Goal: Task Accomplishment & Management: Complete application form

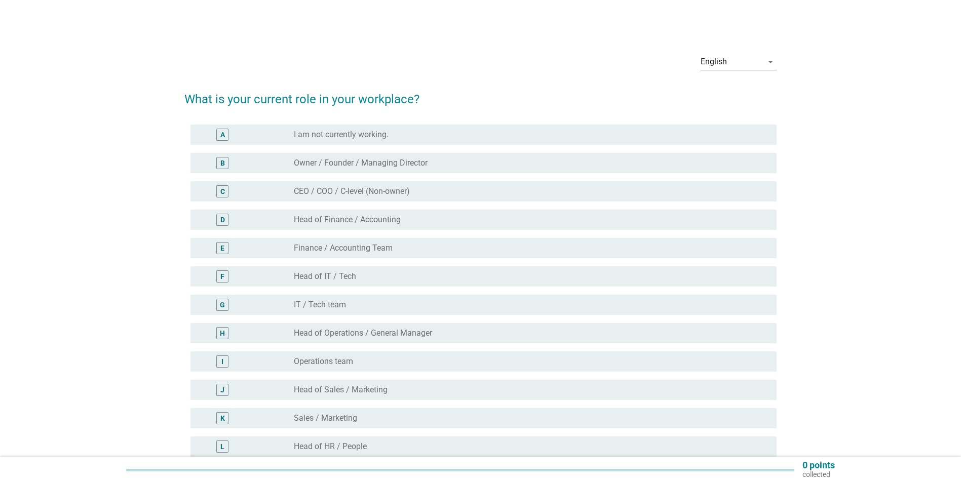
click at [300, 244] on label "Finance / Accounting Team" at bounding box center [343, 248] width 99 height 10
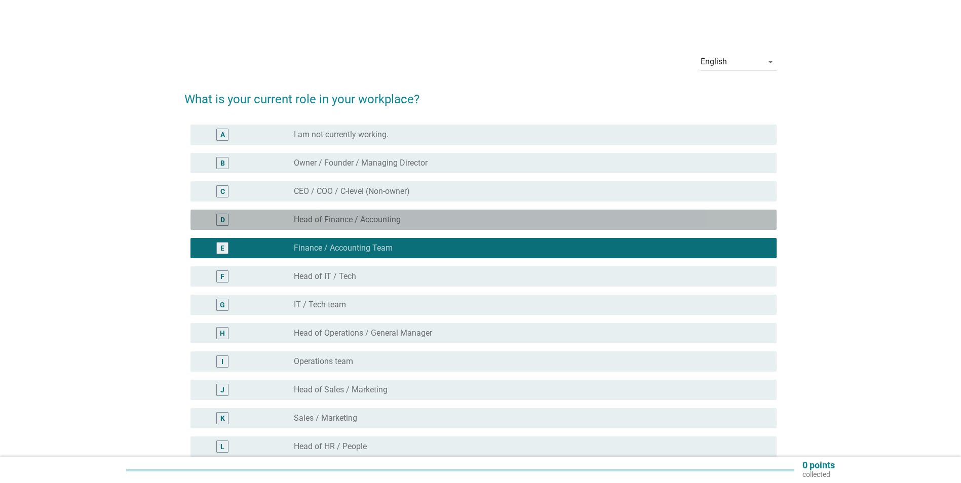
click at [378, 215] on label "Head of Finance / Accounting" at bounding box center [347, 220] width 107 height 10
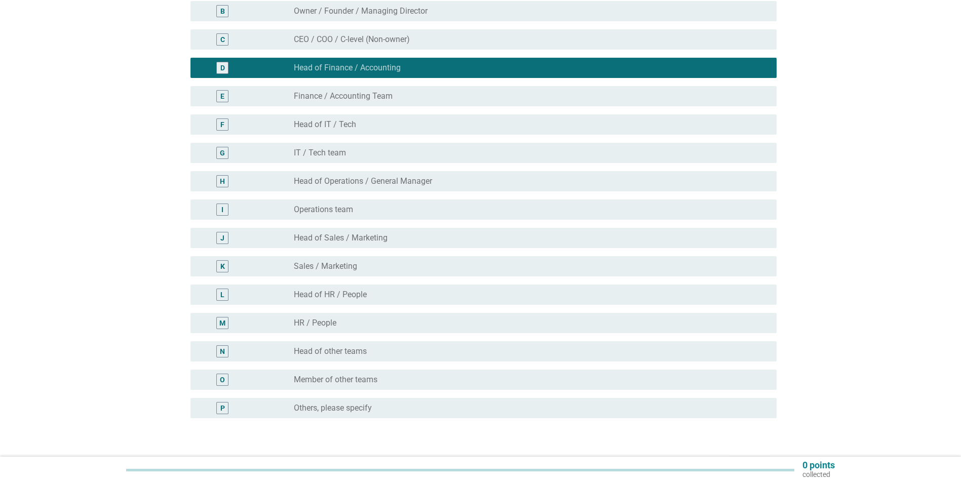
scroll to position [220, 0]
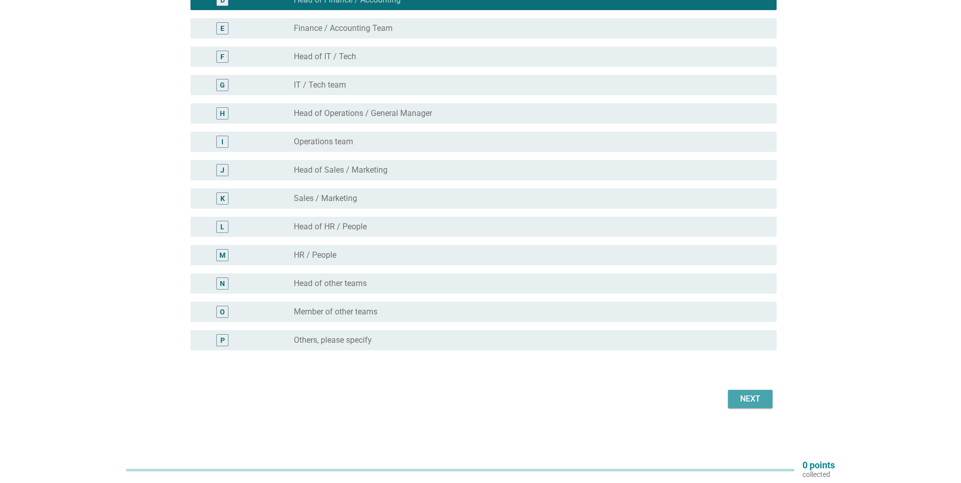
click at [752, 397] on div "Next" at bounding box center [750, 399] width 28 height 12
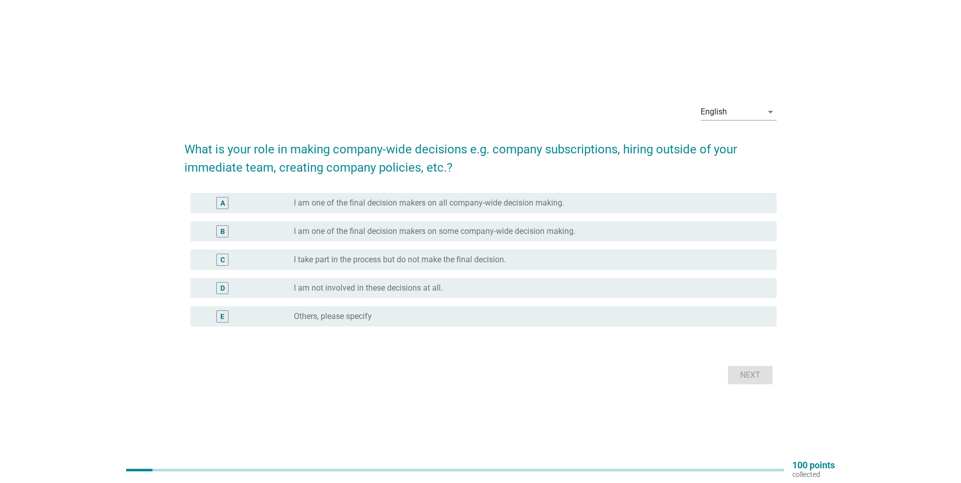
click at [433, 231] on label "I am one of the final decision makers on some company-wide decision making." at bounding box center [435, 232] width 282 height 10
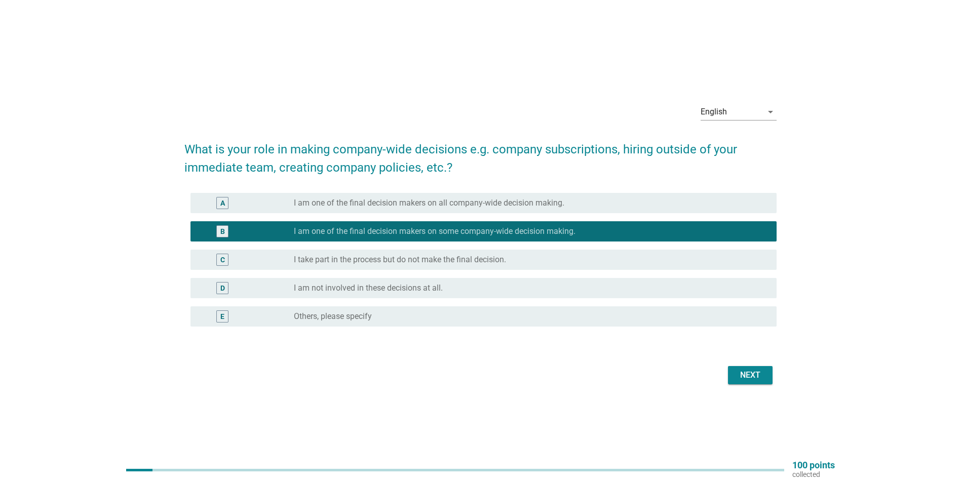
click at [735, 377] on button "Next" at bounding box center [750, 375] width 45 height 18
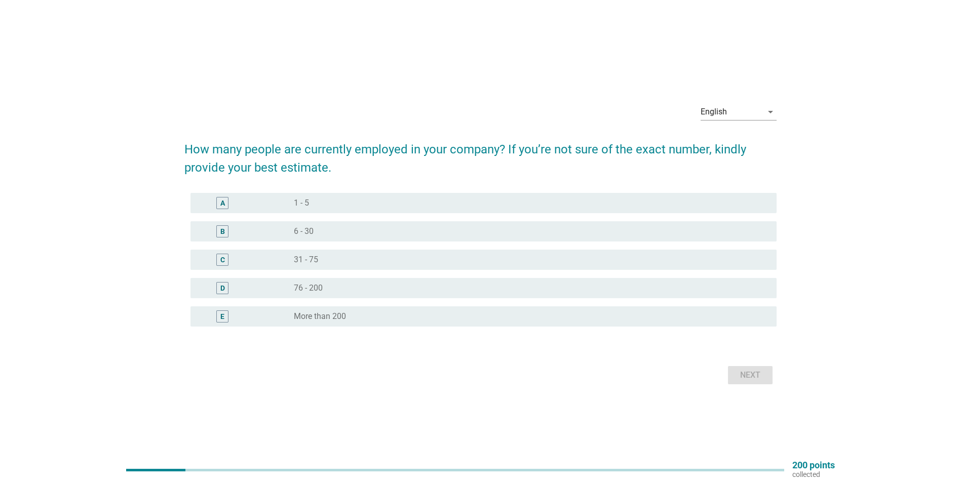
click at [315, 257] on label "31 - 75" at bounding box center [306, 260] width 24 height 10
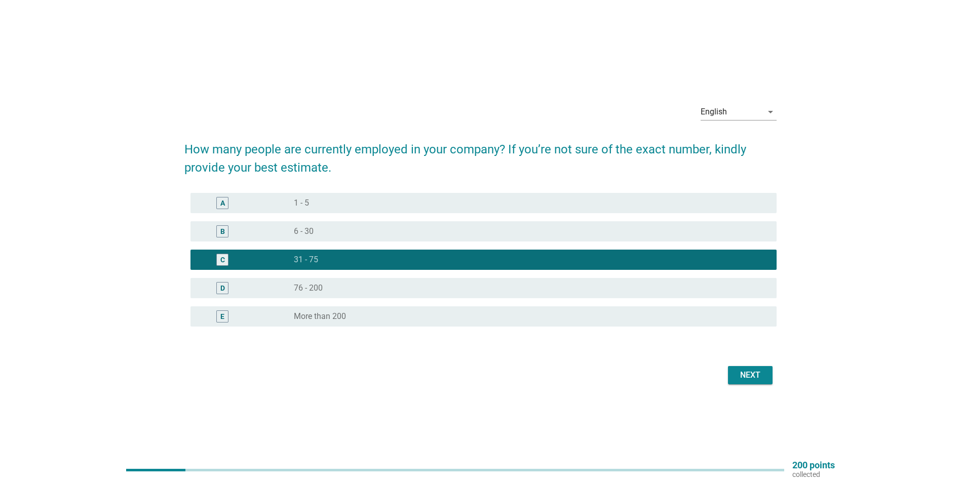
click at [735, 374] on button "Next" at bounding box center [750, 375] width 45 height 18
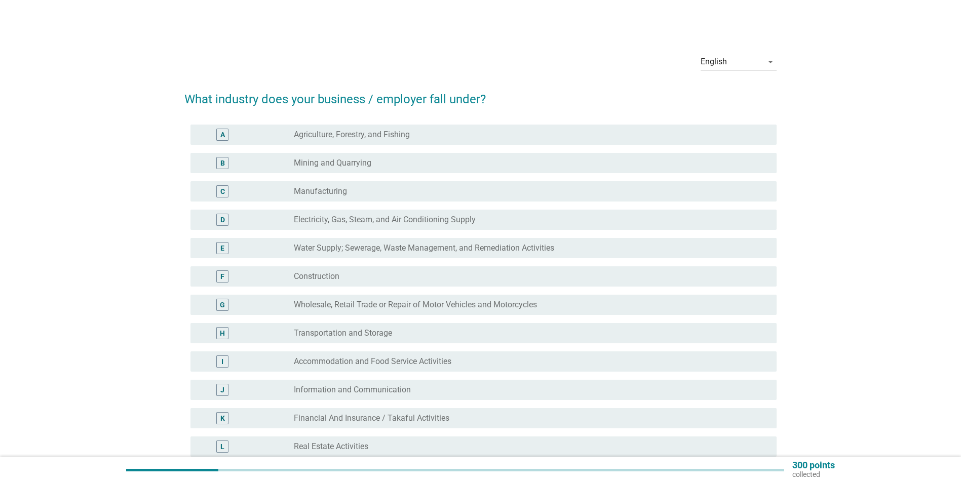
scroll to position [51, 0]
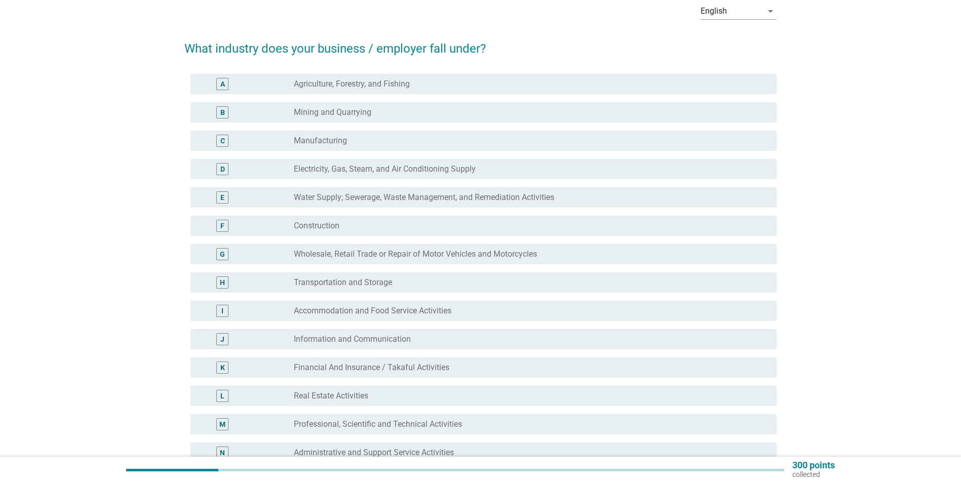
click at [395, 363] on label "Financial And Insurance / Takaful Activities" at bounding box center [372, 368] width 156 height 10
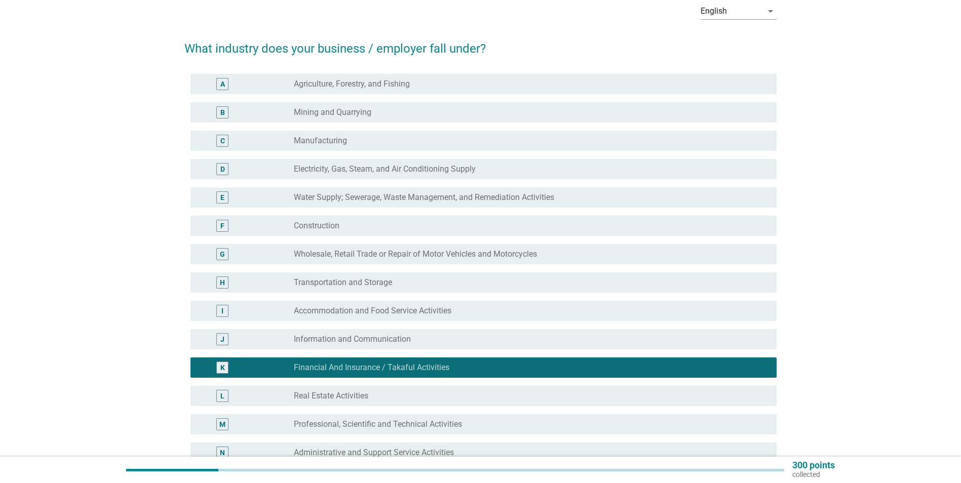
click at [412, 345] on div "radio_button_unchecked Information and Communication" at bounding box center [531, 339] width 475 height 12
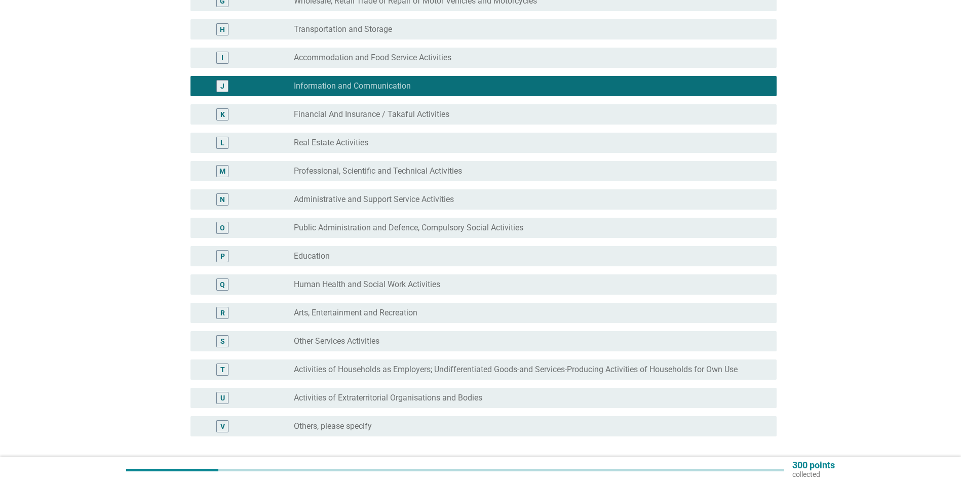
scroll to position [0, 0]
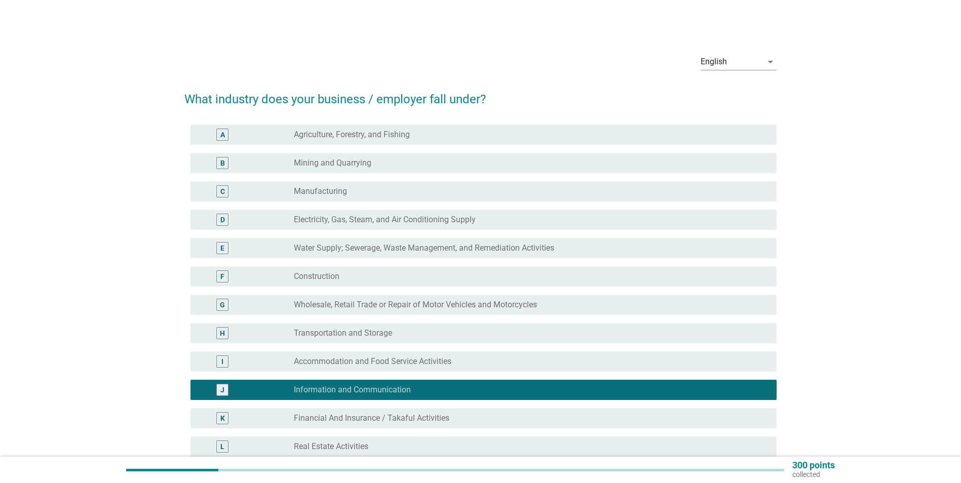
click at [367, 303] on label "Wholesale, Retail Trade or Repair of Motor Vehicles and Motorcycles" at bounding box center [415, 305] width 243 height 10
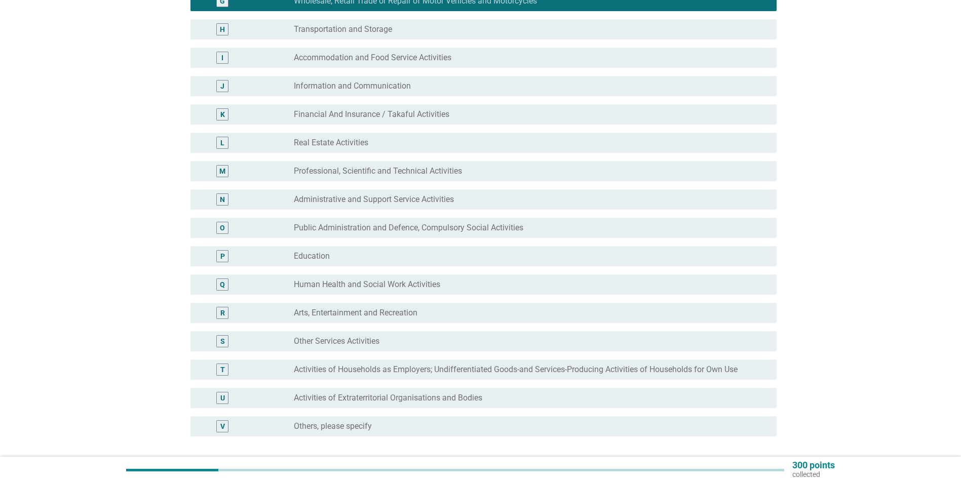
scroll to position [390, 0]
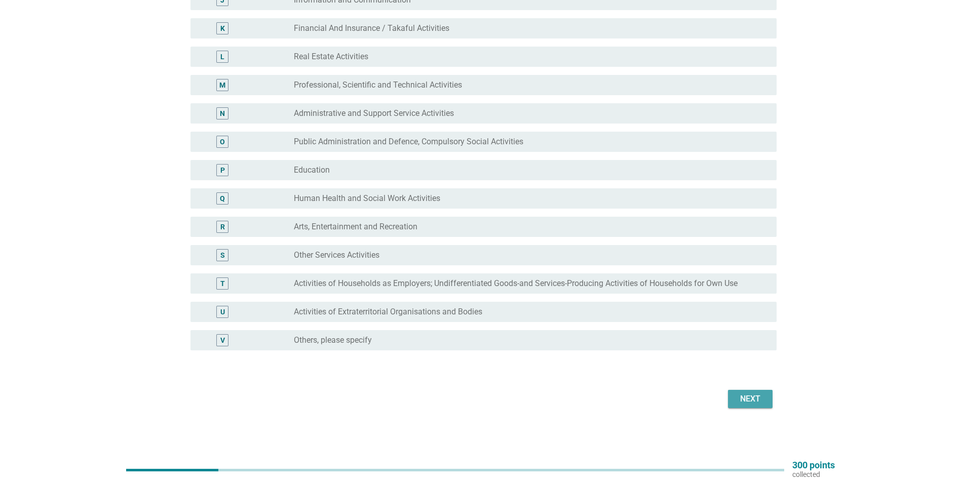
click at [752, 399] on div "Next" at bounding box center [750, 399] width 28 height 12
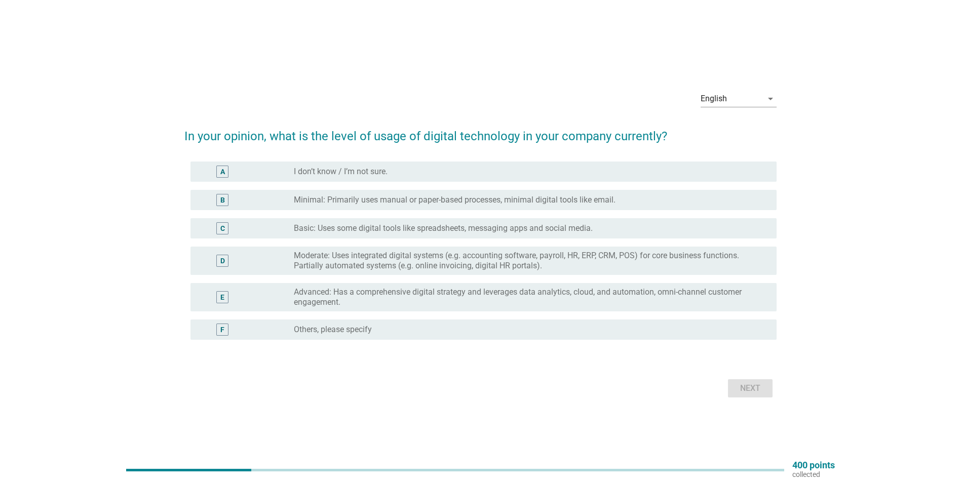
click at [660, 263] on label "Moderate: Uses integrated digital systems (e.g. accounting software, payroll, H…" at bounding box center [527, 261] width 467 height 20
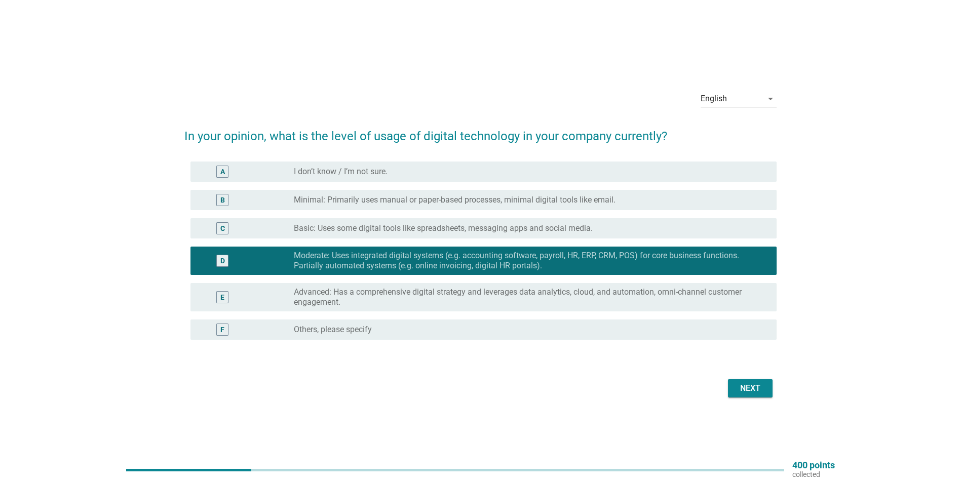
click at [757, 390] on div "Next" at bounding box center [750, 389] width 28 height 12
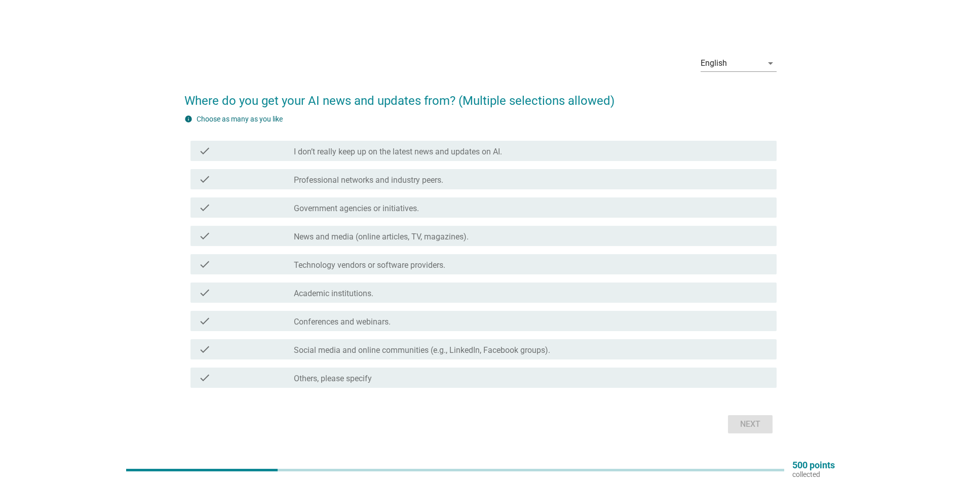
click at [384, 296] on div "check_box_outline_blank Academic institutions." at bounding box center [531, 293] width 475 height 12
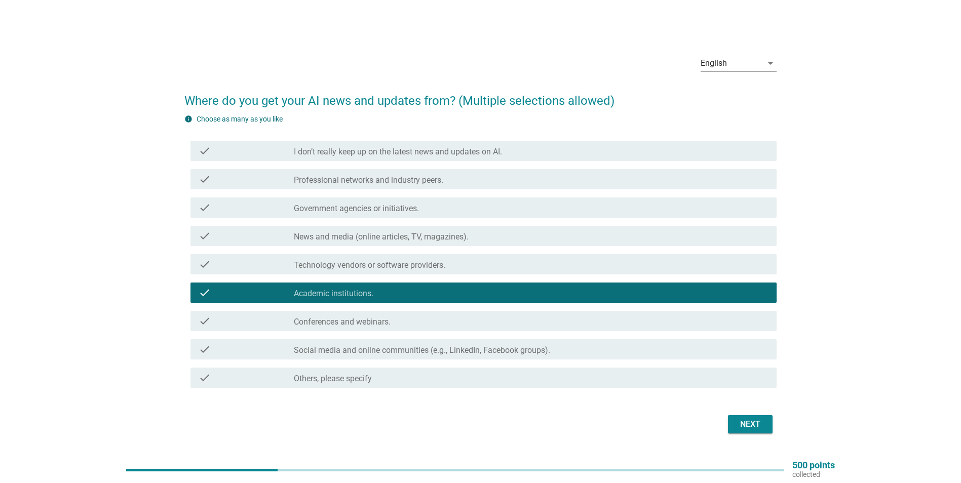
click at [349, 350] on label "Social media and online communities (e.g., LinkedIn, Facebook groups)." at bounding box center [422, 351] width 256 height 10
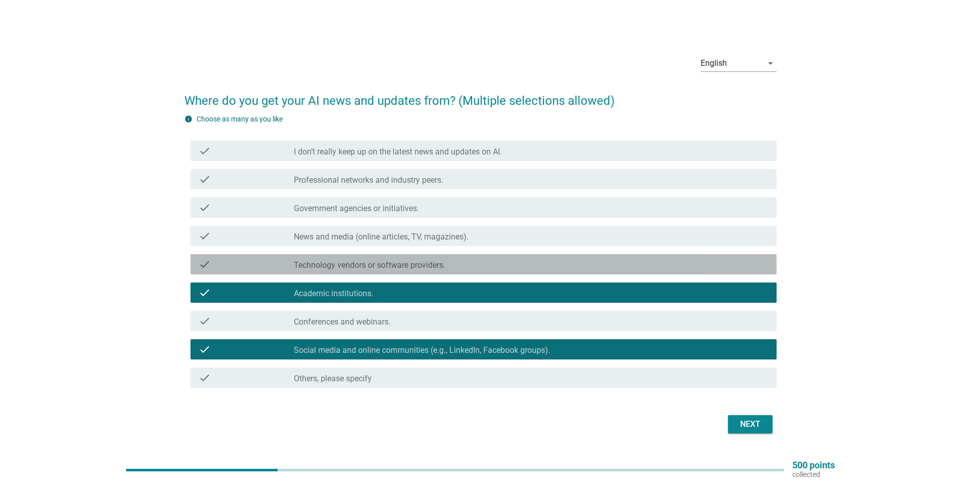
click at [362, 273] on div "check check_box_outline_blank Technology vendors or software providers." at bounding box center [484, 264] width 586 height 20
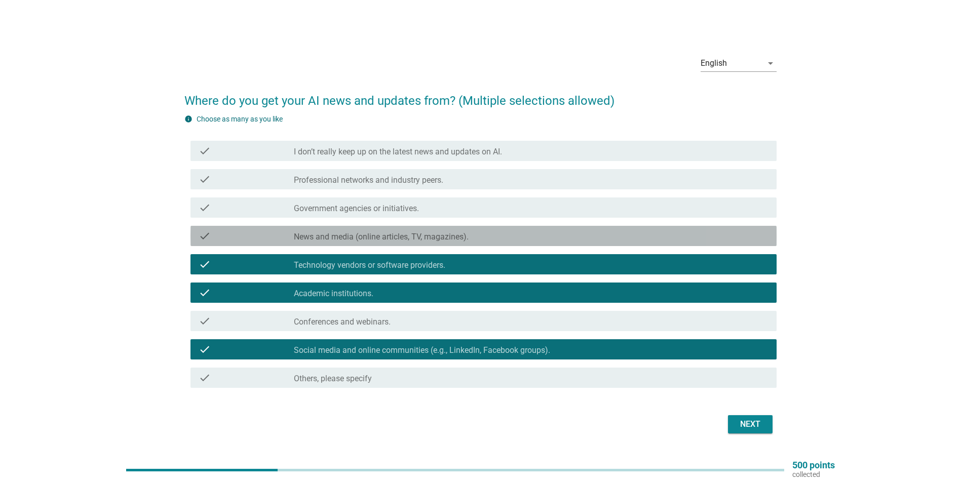
click at [374, 238] on label "News and media (online articles, TV, magazines)." at bounding box center [381, 237] width 175 height 10
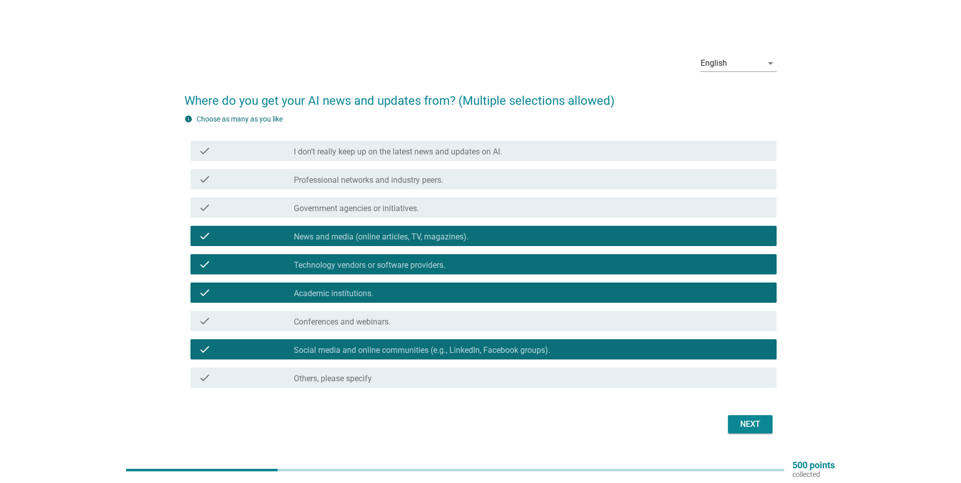
click at [365, 209] on label "Government agencies or initiatives." at bounding box center [356, 209] width 125 height 10
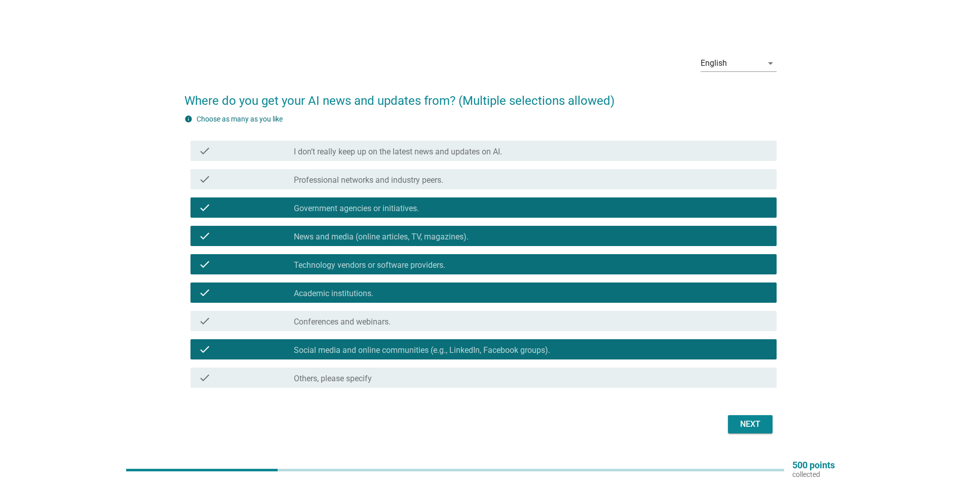
click at [744, 427] on div "Next" at bounding box center [750, 425] width 28 height 12
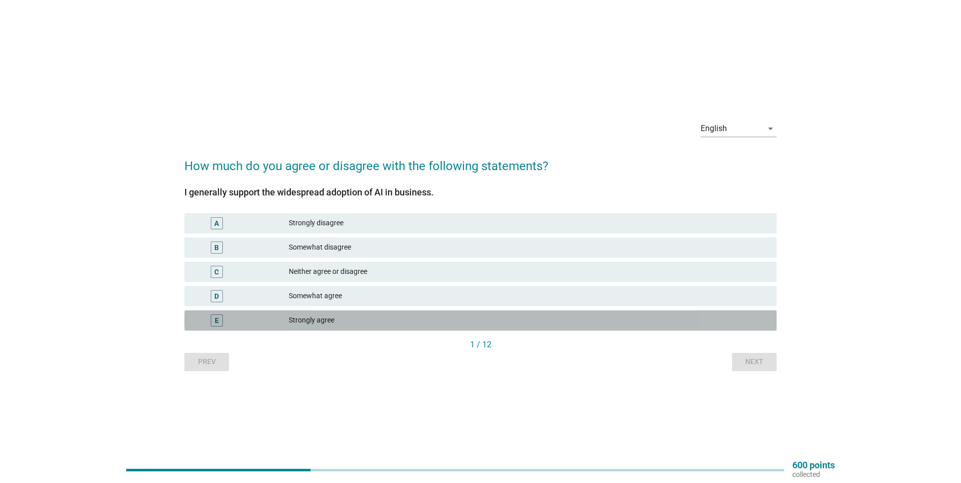
click at [313, 321] on div "Strongly agree" at bounding box center [529, 321] width 480 height 12
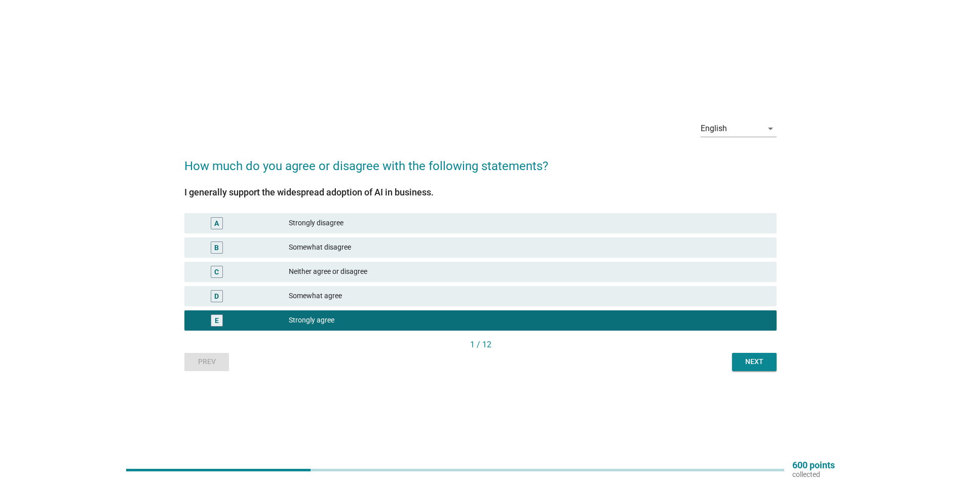
click at [342, 294] on div "Somewhat agree" at bounding box center [529, 296] width 480 height 12
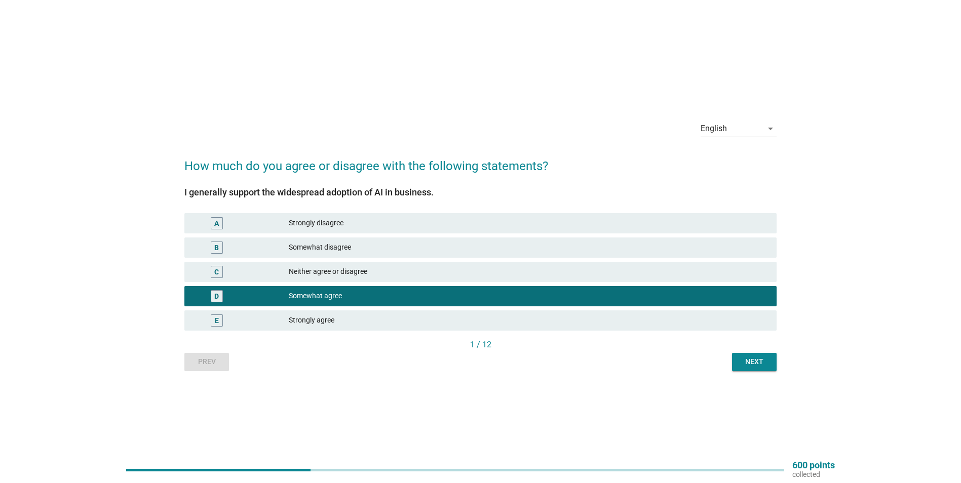
click at [322, 320] on div "Strongly agree" at bounding box center [529, 321] width 480 height 12
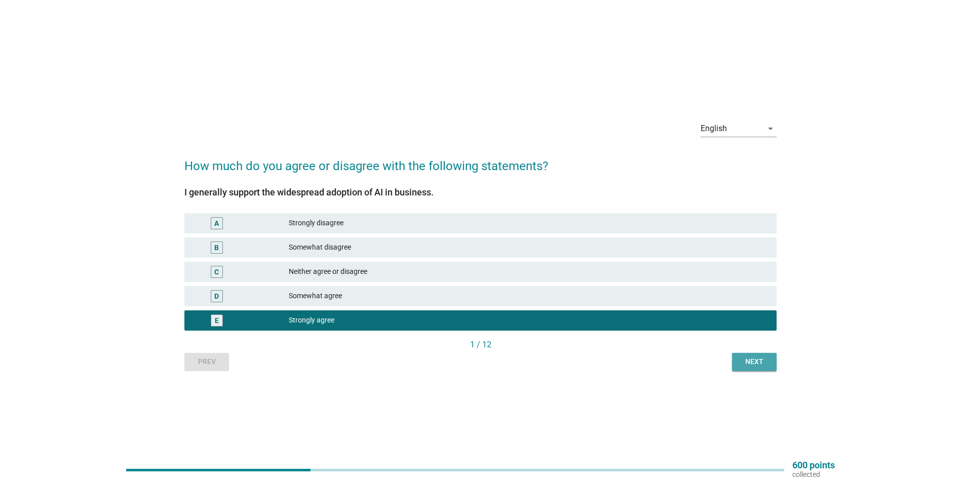
click at [760, 365] on div "Next" at bounding box center [754, 362] width 28 height 11
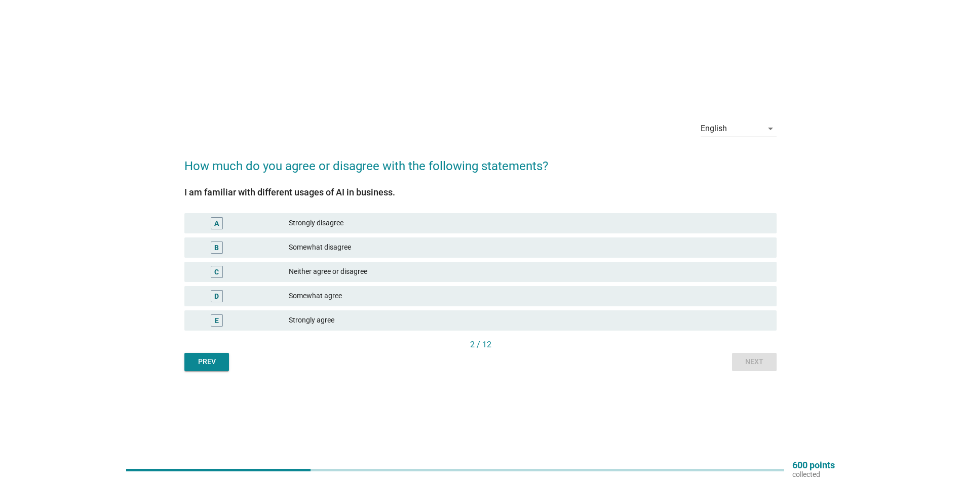
click at [293, 318] on div "Strongly agree" at bounding box center [529, 321] width 480 height 12
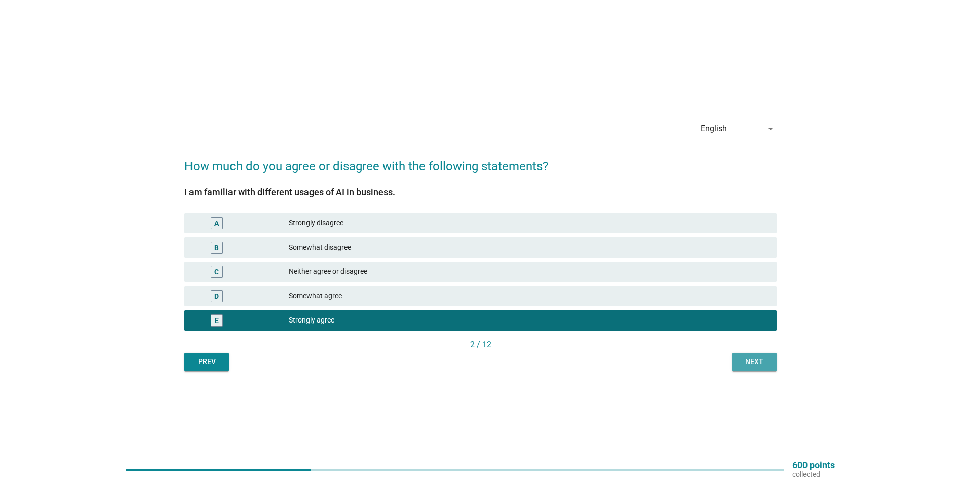
click at [744, 364] on div "Next" at bounding box center [754, 362] width 28 height 11
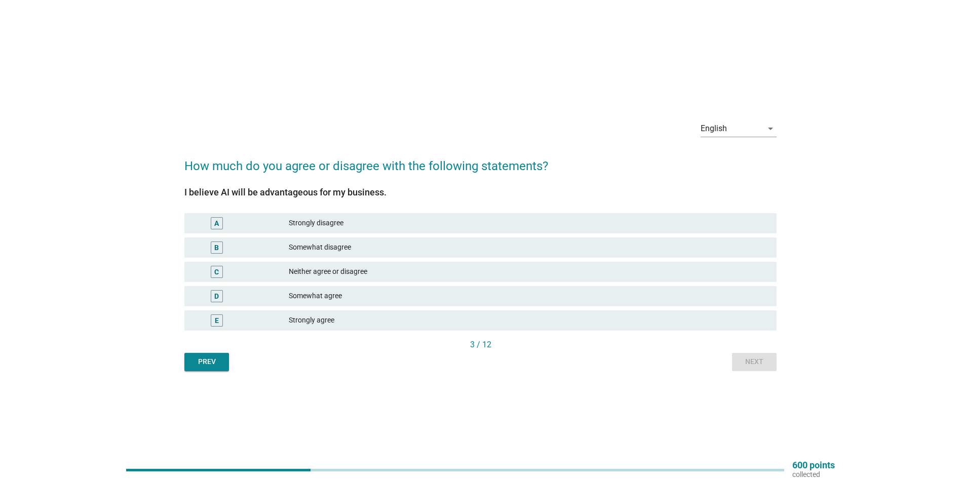
click at [312, 315] on div "Strongly agree" at bounding box center [529, 321] width 480 height 12
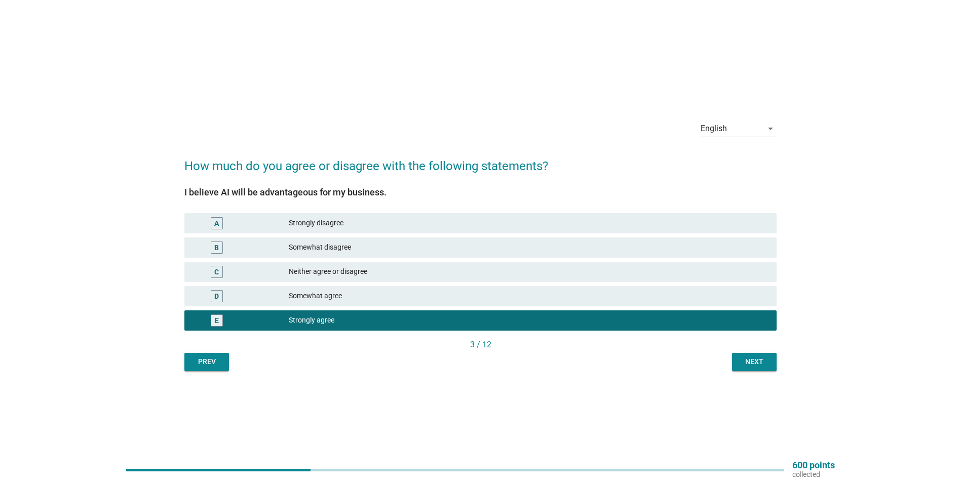
click at [740, 360] on div "Next" at bounding box center [754, 362] width 28 height 11
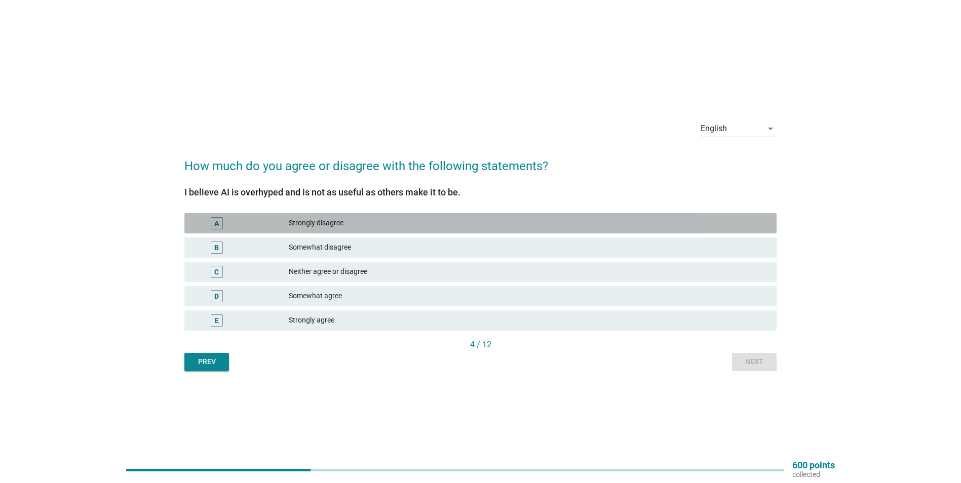
click at [331, 222] on div "Strongly disagree" at bounding box center [529, 223] width 480 height 12
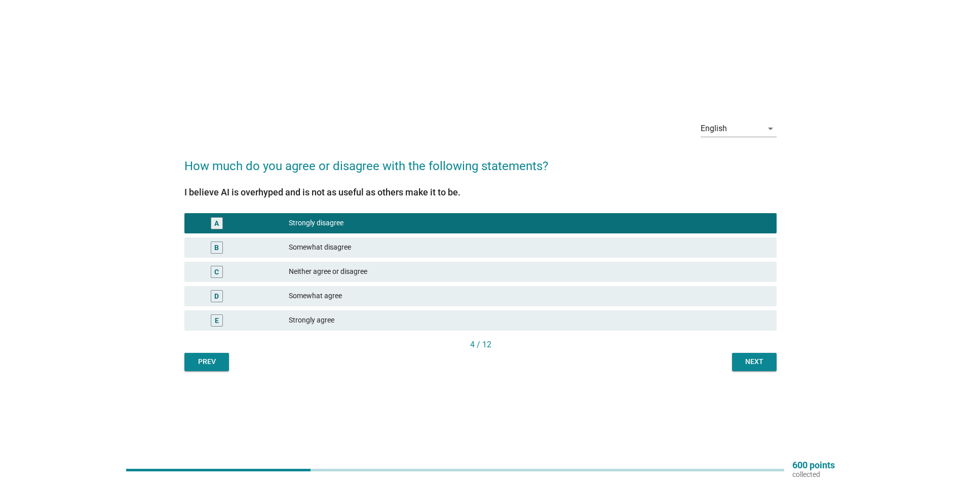
click at [735, 364] on button "Next" at bounding box center [754, 362] width 45 height 18
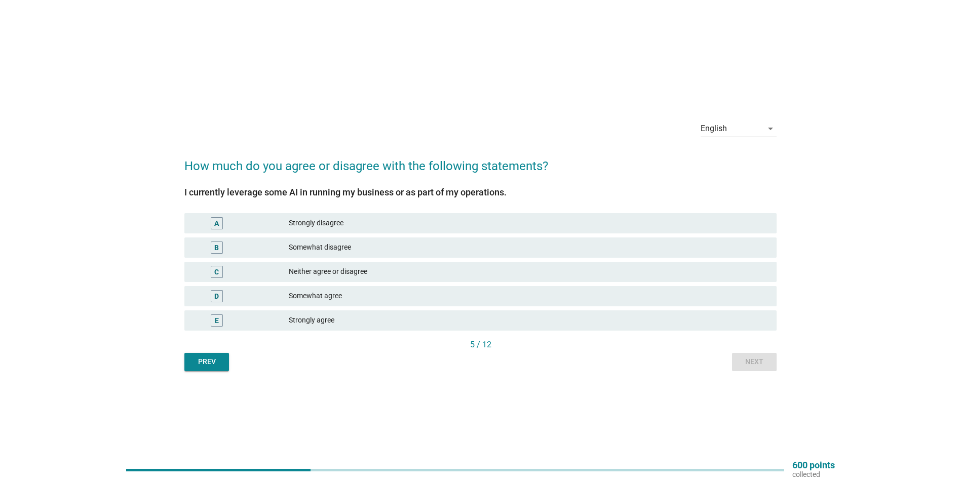
click at [319, 315] on div "Strongly agree" at bounding box center [529, 321] width 480 height 12
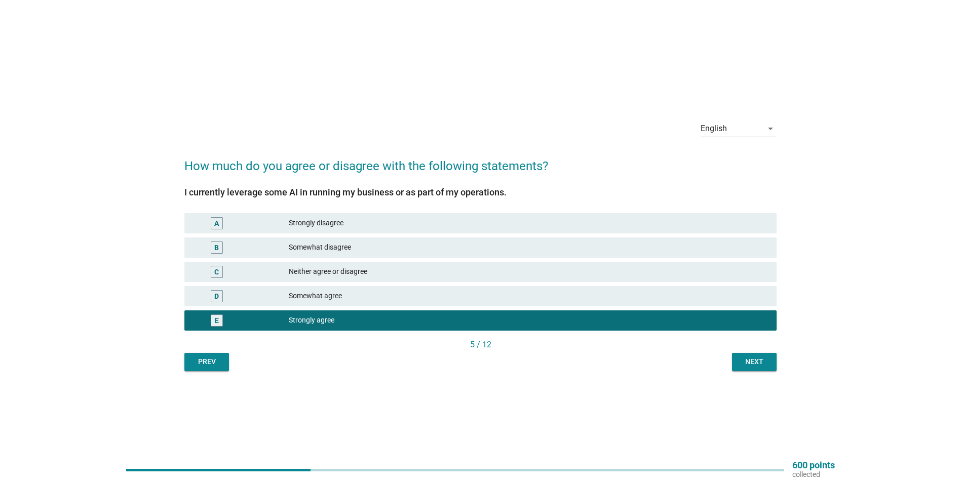
click at [746, 362] on div "Next" at bounding box center [754, 362] width 28 height 11
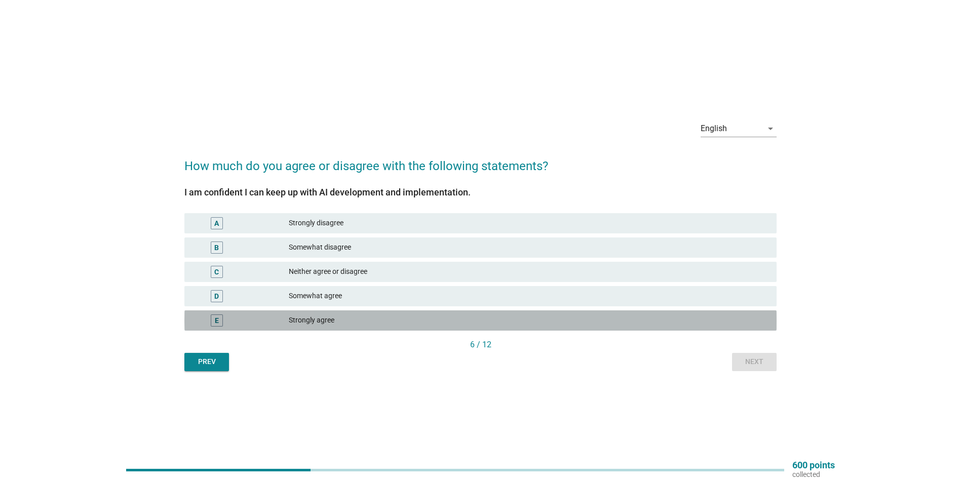
click at [328, 320] on div "Strongly agree" at bounding box center [529, 321] width 480 height 12
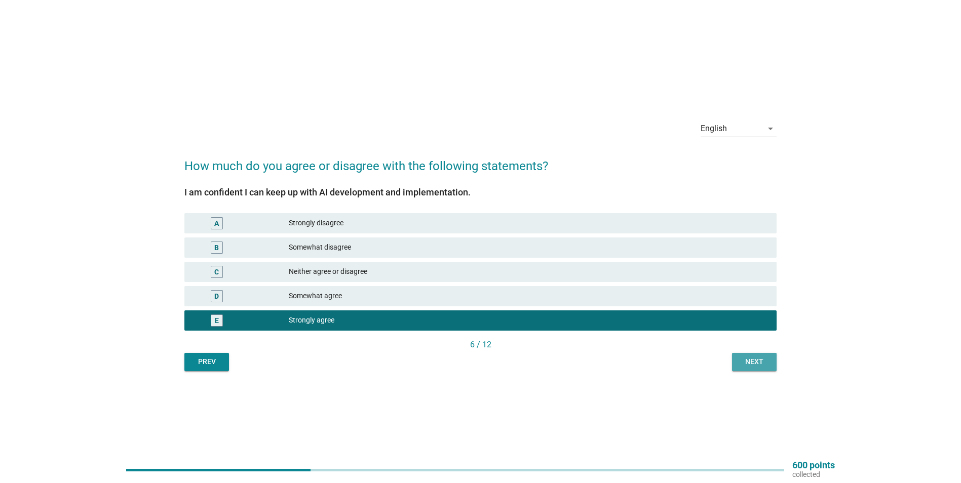
click at [755, 366] on div "Next" at bounding box center [754, 362] width 28 height 11
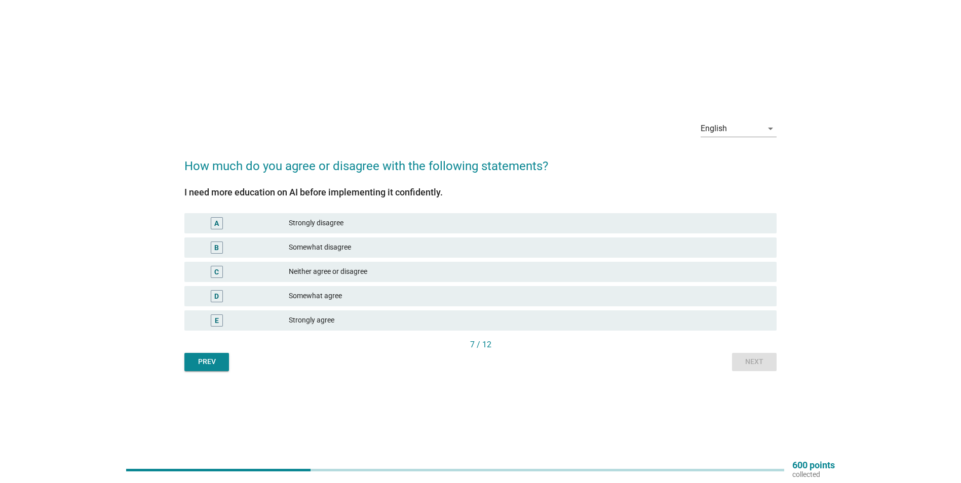
click at [345, 324] on div "Strongly agree" at bounding box center [529, 321] width 480 height 12
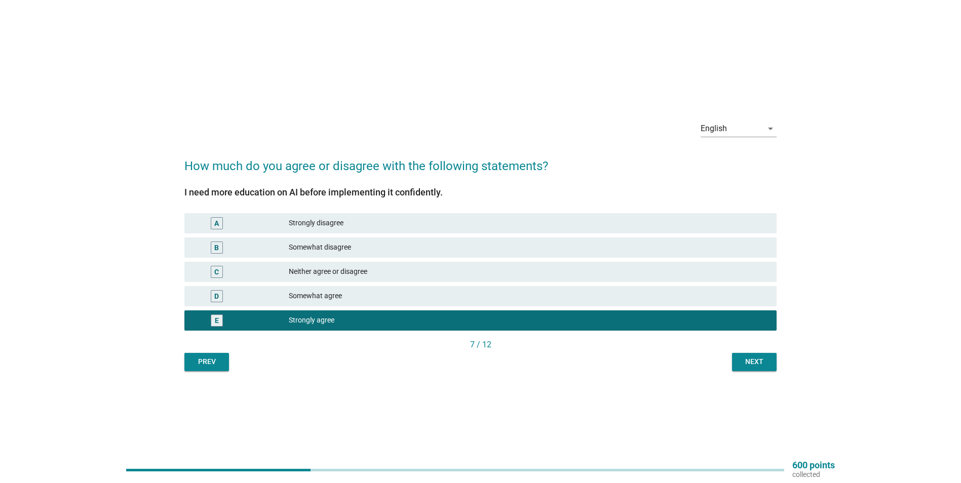
click at [756, 367] on div "Next" at bounding box center [754, 362] width 28 height 11
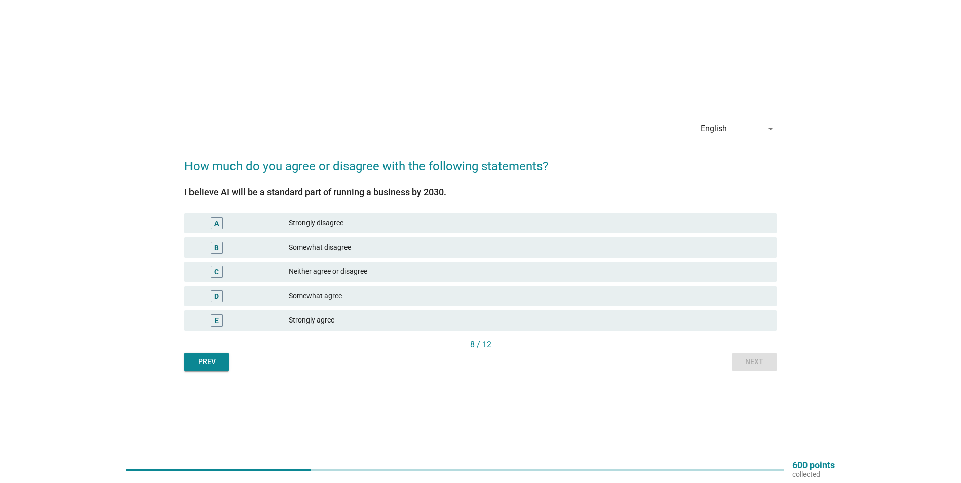
click at [358, 322] on div "Strongly agree" at bounding box center [529, 321] width 480 height 12
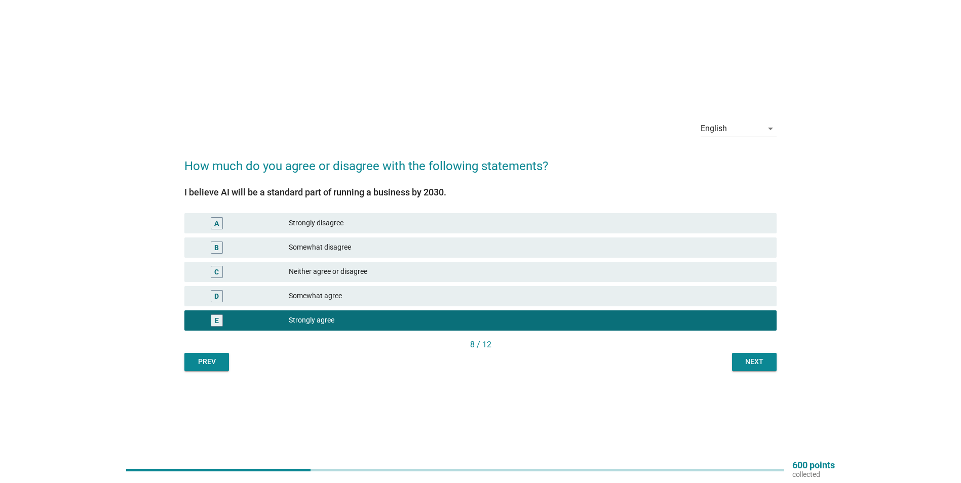
click at [746, 363] on div "Next" at bounding box center [754, 362] width 28 height 11
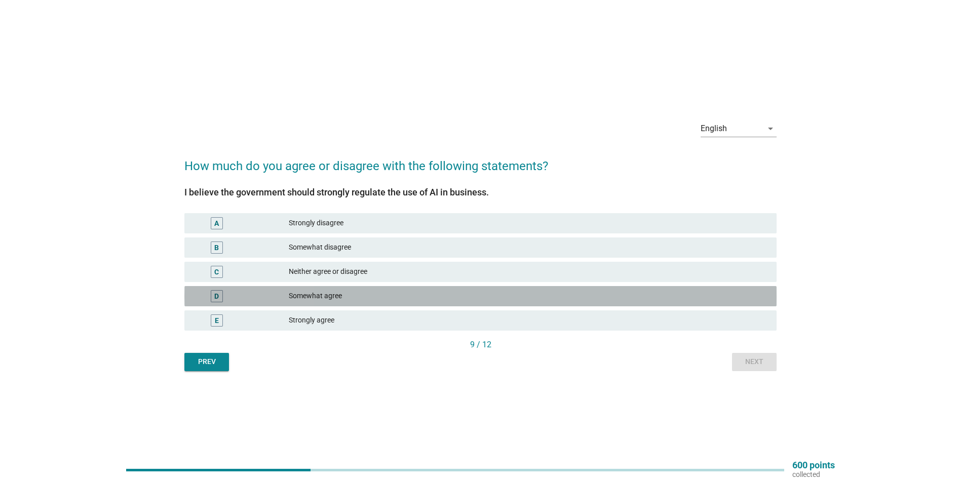
click at [327, 298] on div "Somewhat agree" at bounding box center [529, 296] width 480 height 12
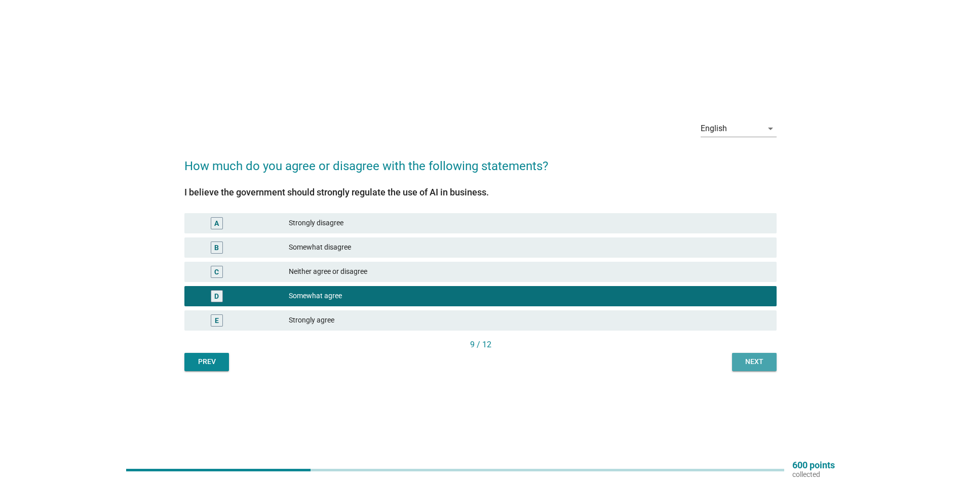
click at [755, 362] on div "Next" at bounding box center [754, 362] width 28 height 11
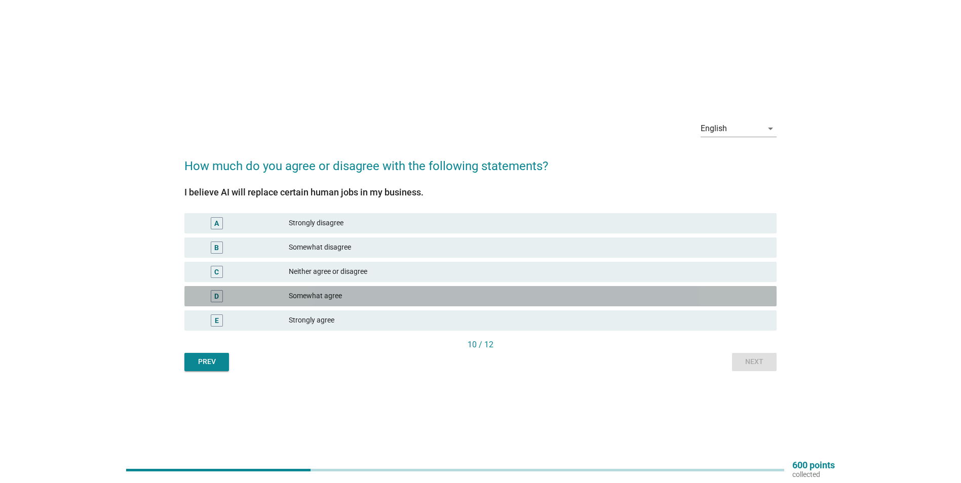
click at [319, 291] on div "Somewhat agree" at bounding box center [529, 296] width 480 height 12
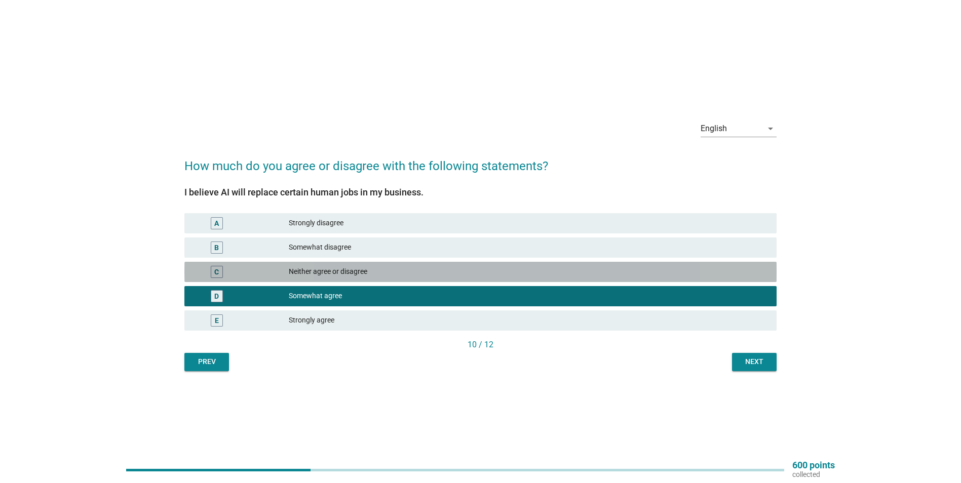
click at [371, 273] on div "Neither agree or disagree" at bounding box center [529, 272] width 480 height 12
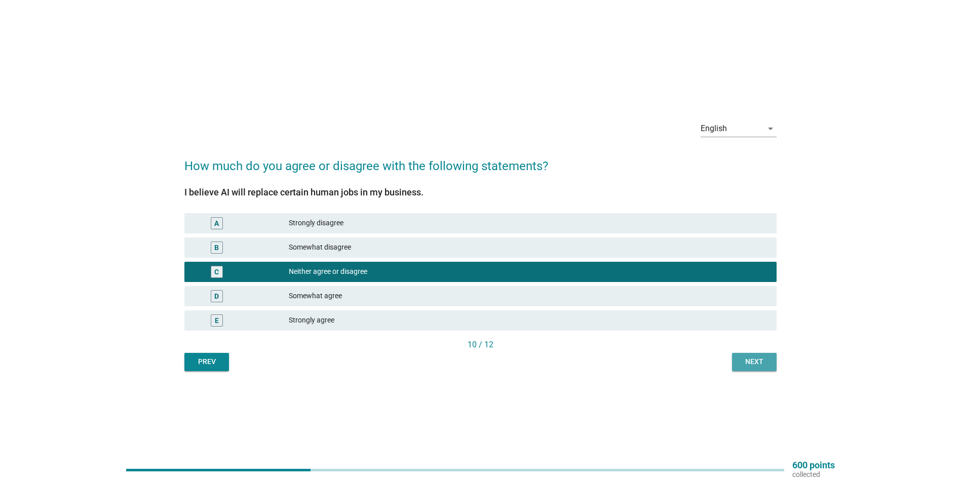
click at [768, 368] on button "Next" at bounding box center [754, 362] width 45 height 18
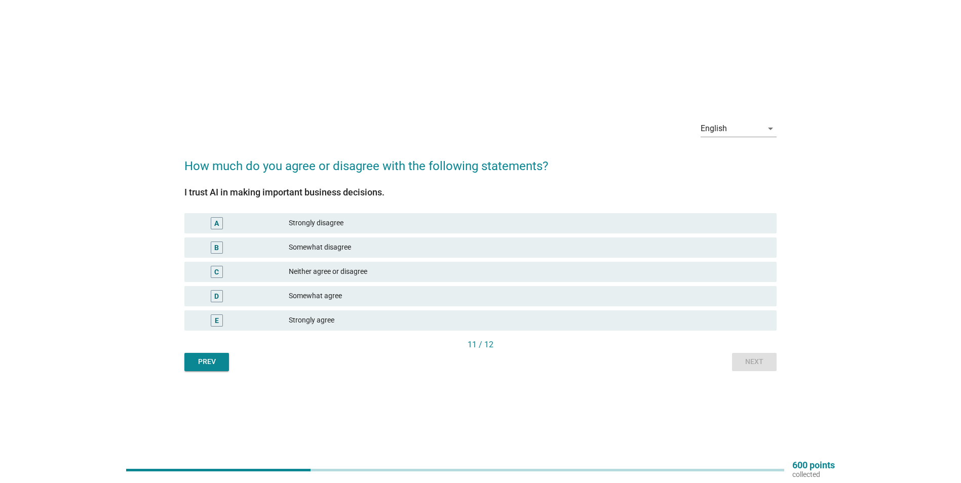
click at [334, 276] on div "Neither agree or disagree" at bounding box center [529, 272] width 480 height 12
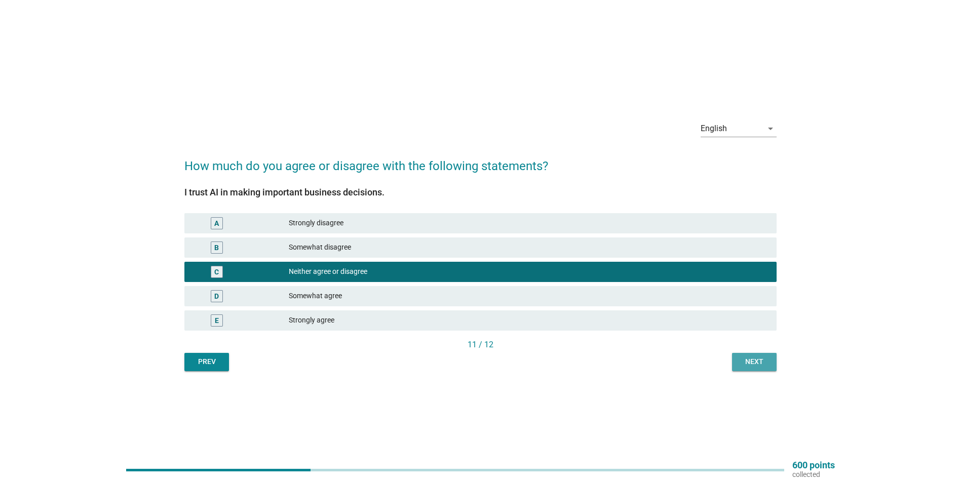
click at [737, 357] on button "Next" at bounding box center [754, 362] width 45 height 18
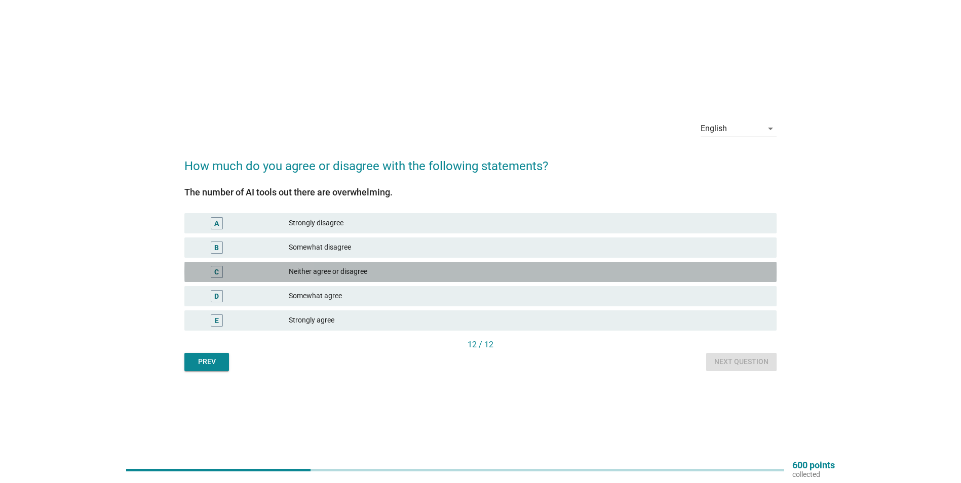
click at [318, 270] on div "Neither agree or disagree" at bounding box center [529, 272] width 480 height 12
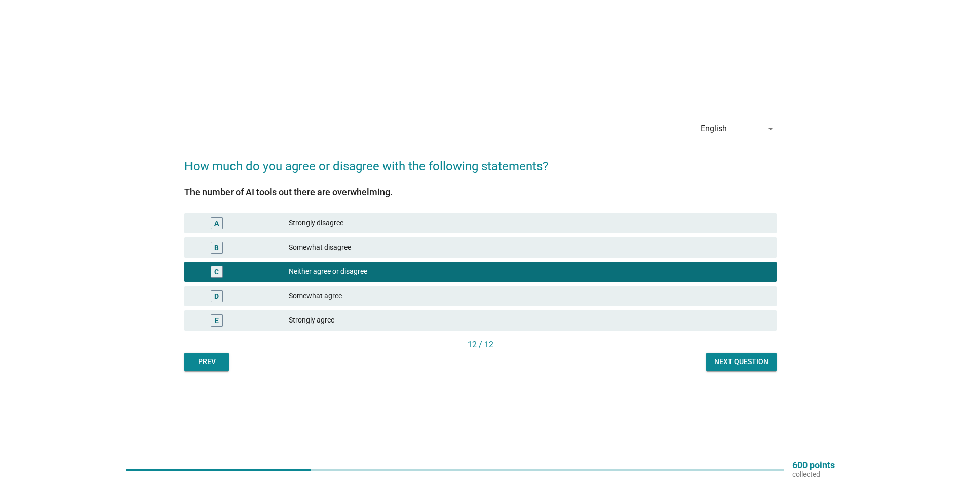
click at [443, 252] on div "Somewhat disagree" at bounding box center [529, 248] width 480 height 12
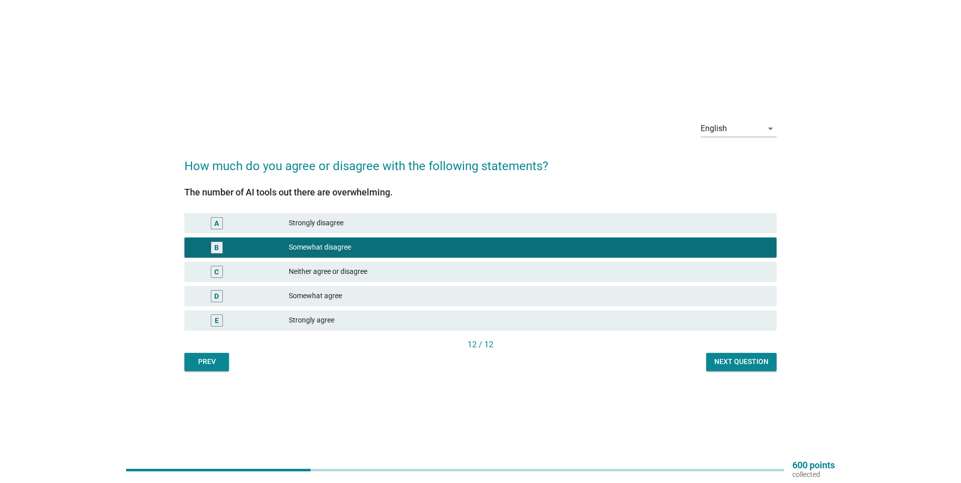
click at [720, 365] on div "Next question" at bounding box center [741, 362] width 54 height 11
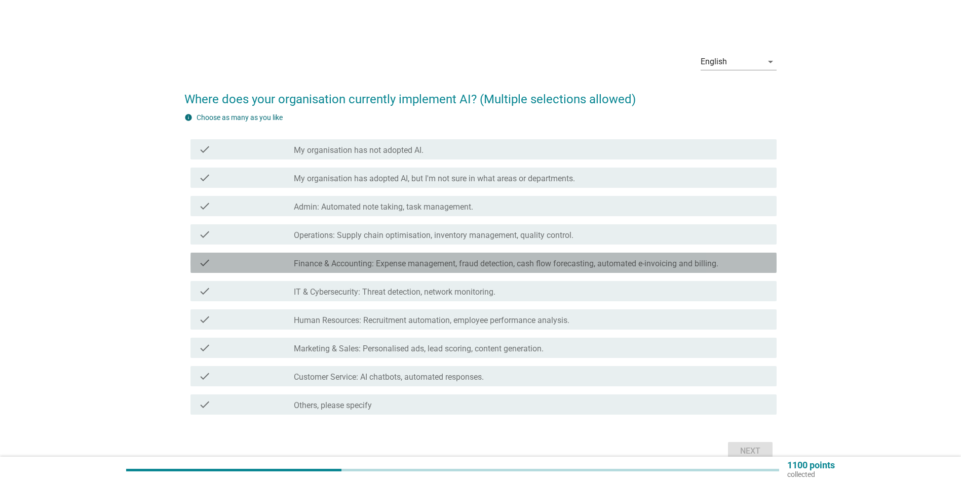
click at [337, 260] on label "Finance & Accounting: Expense management, fraud detection, cash flow forecastin…" at bounding box center [506, 264] width 425 height 10
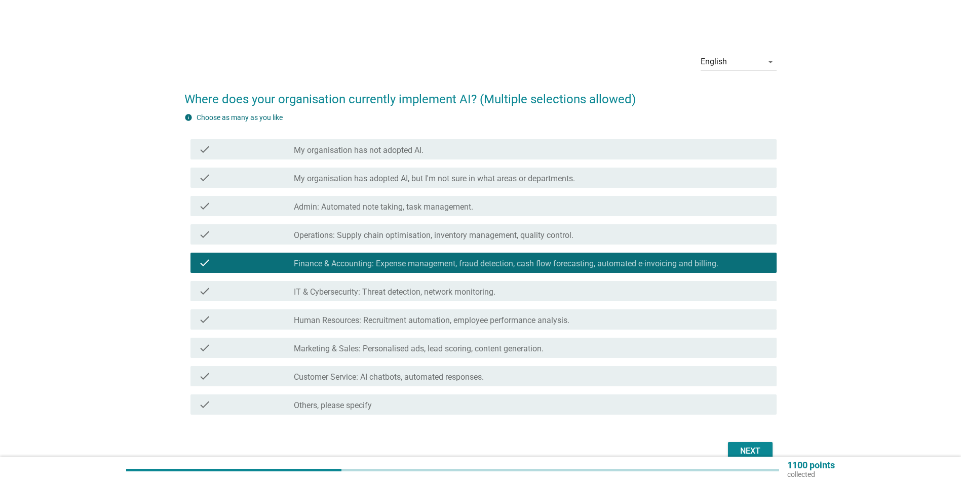
click at [375, 346] on label "Marketing & Sales: Personalised ads, lead scoring, content generation." at bounding box center [419, 349] width 250 height 10
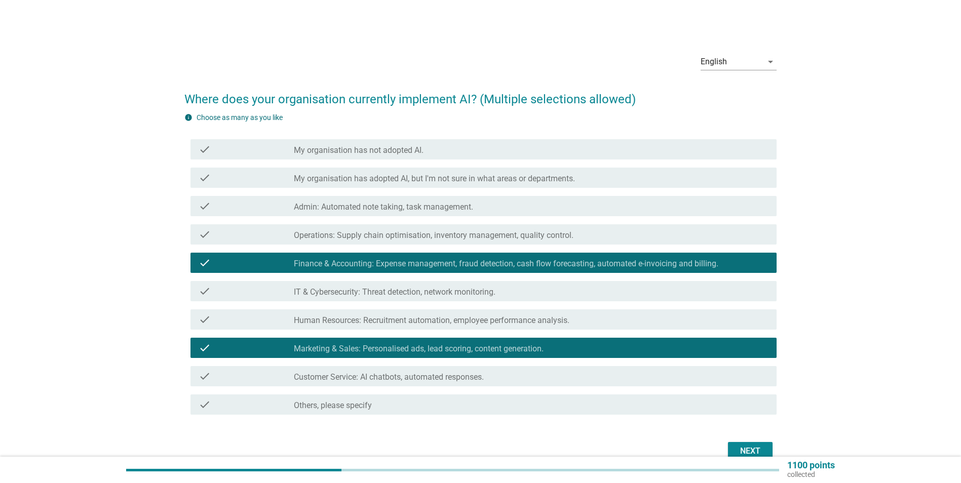
click at [387, 206] on label "Admin: Automated note taking, task management." at bounding box center [383, 207] width 179 height 10
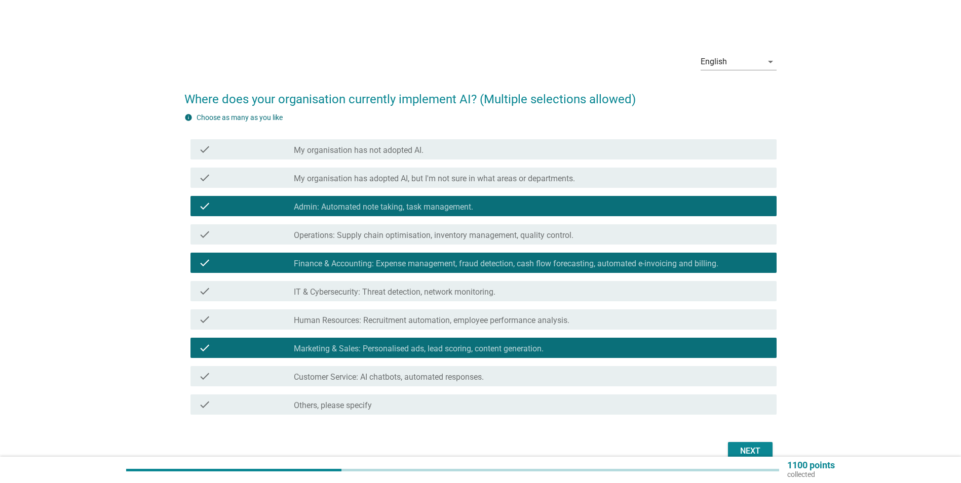
scroll to position [51, 0]
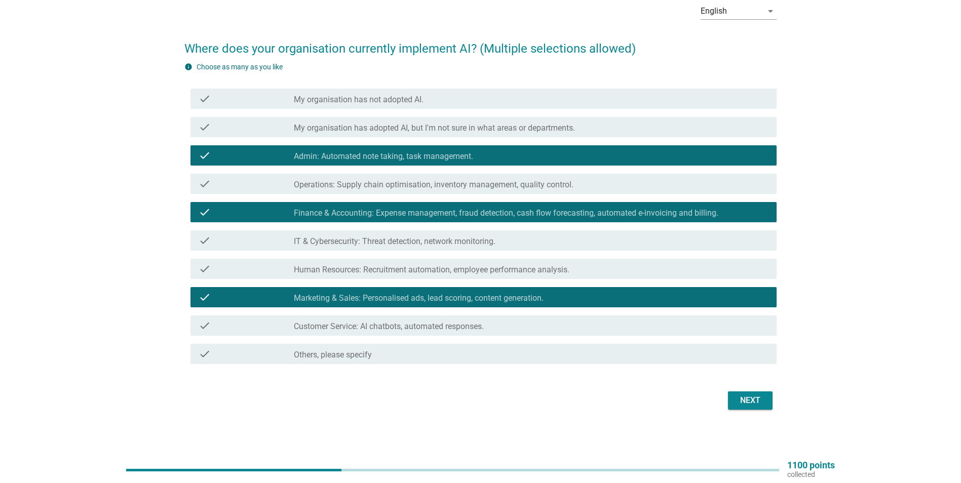
click at [742, 401] on div "Next" at bounding box center [750, 401] width 28 height 12
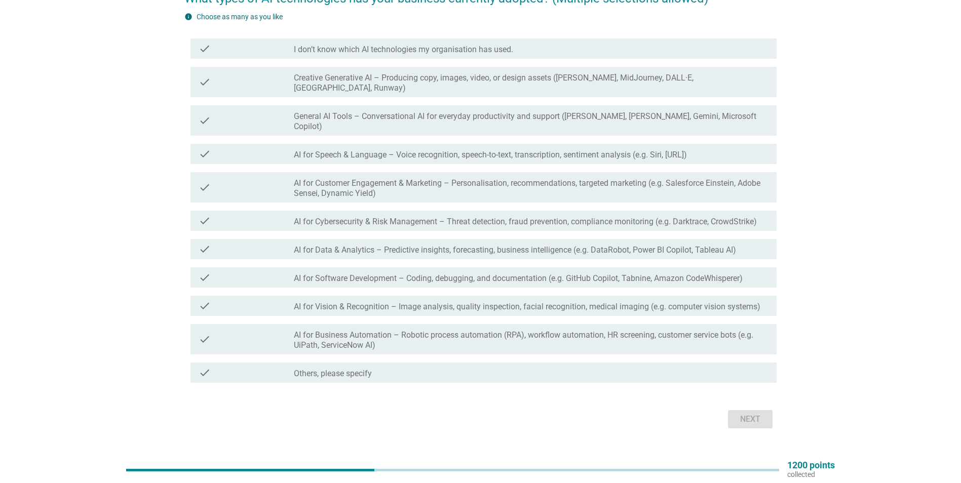
scroll to position [0, 0]
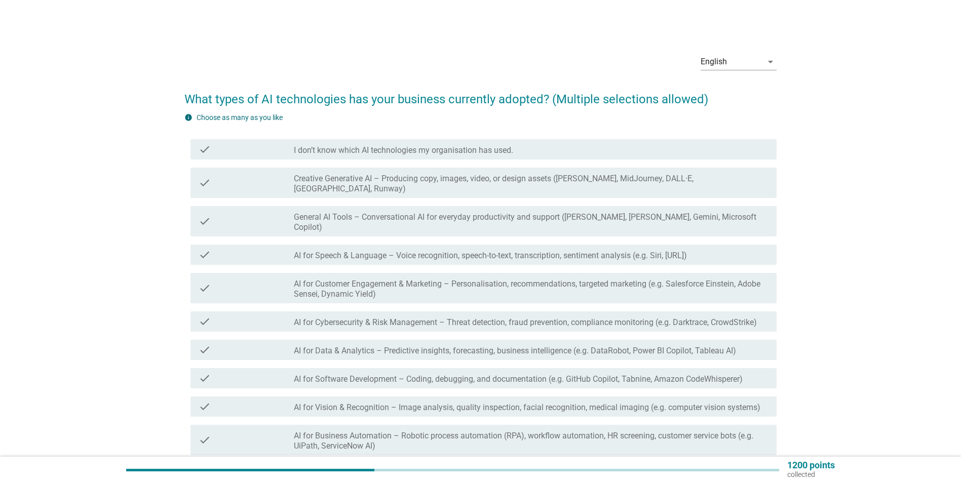
click at [604, 206] on div "check check_box_outline_blank General AI Tools – Conversational AI for everyday…" at bounding box center [484, 221] width 586 height 30
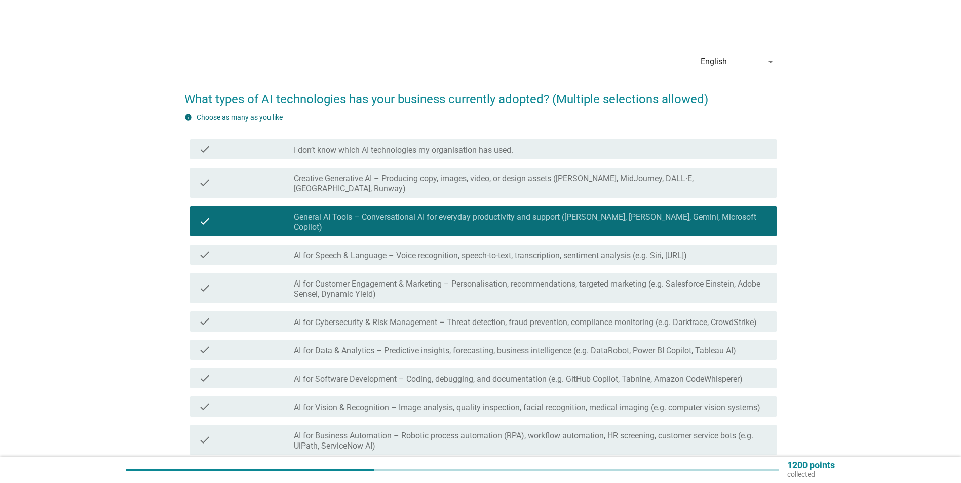
click at [658, 182] on label "Creative Generative AI – Producing copy, images, video, or design assets ([PERS…" at bounding box center [531, 184] width 475 height 20
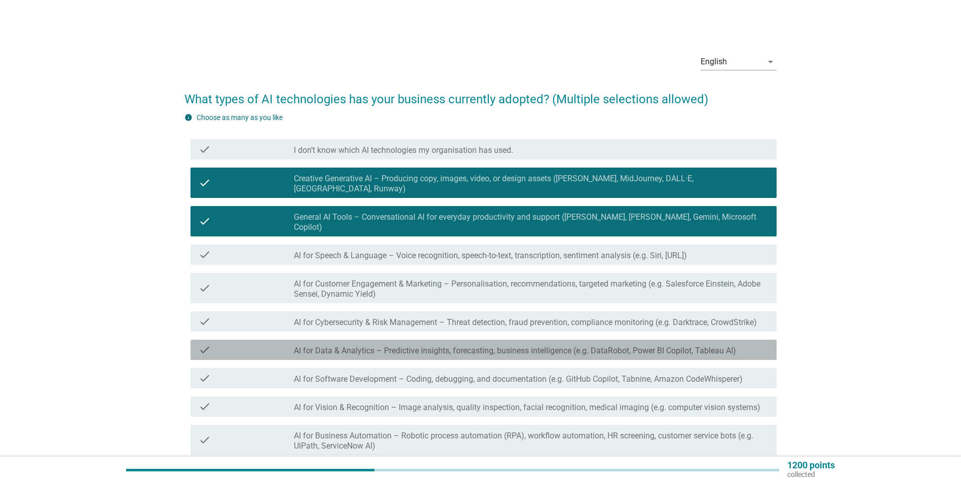
click at [618, 346] on label "AI for Data & Analytics – Predictive insights, forecasting, business intelligen…" at bounding box center [515, 351] width 442 height 10
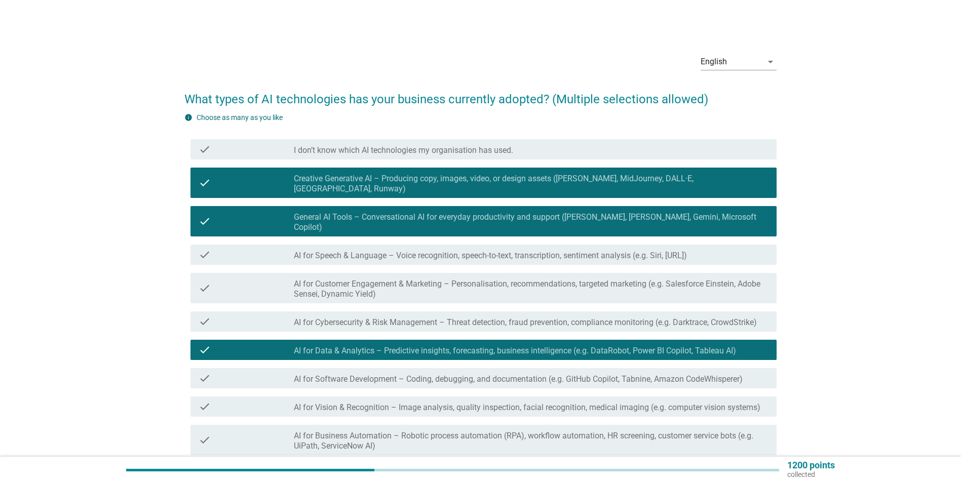
scroll to position [51, 0]
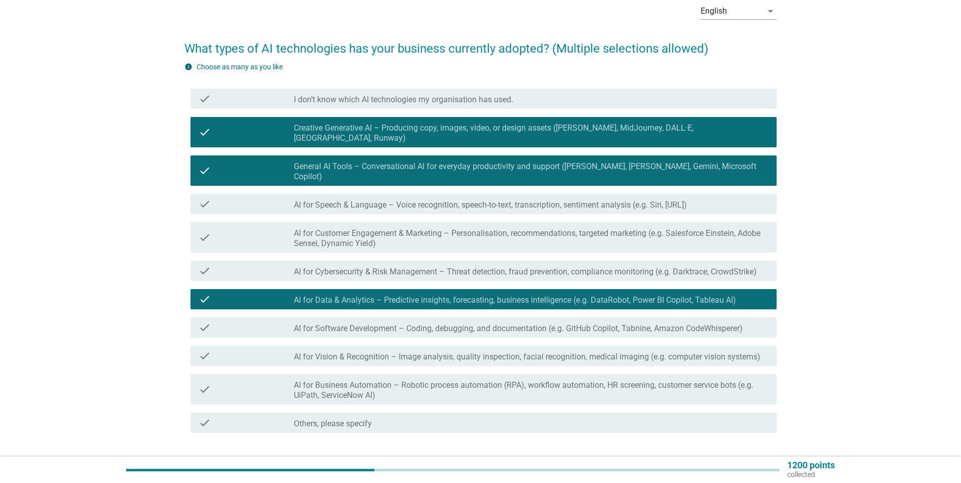
click at [702, 352] on label "AI for Vision & Recognition – Image analysis, quality inspection, facial recogn…" at bounding box center [527, 357] width 467 height 10
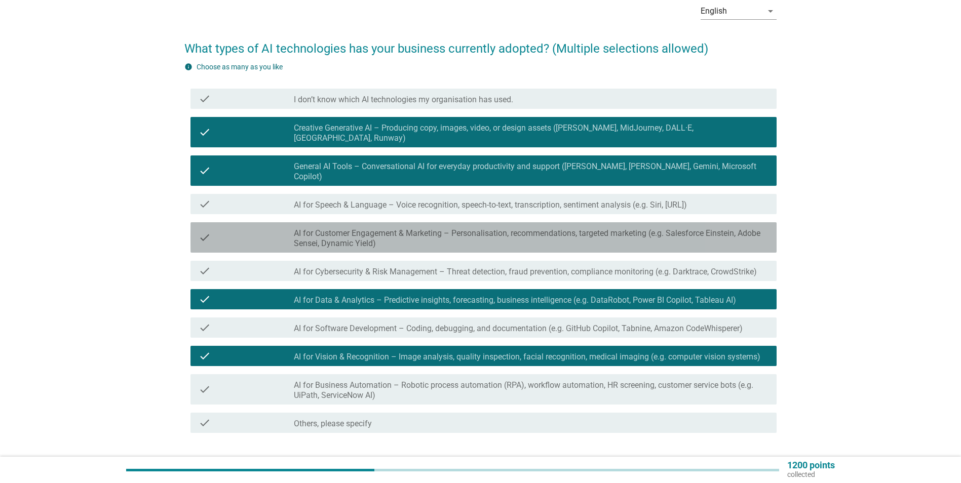
click at [620, 229] on label "AI for Customer Engagement & Marketing – Personalisation, recommendations, targ…" at bounding box center [531, 239] width 475 height 20
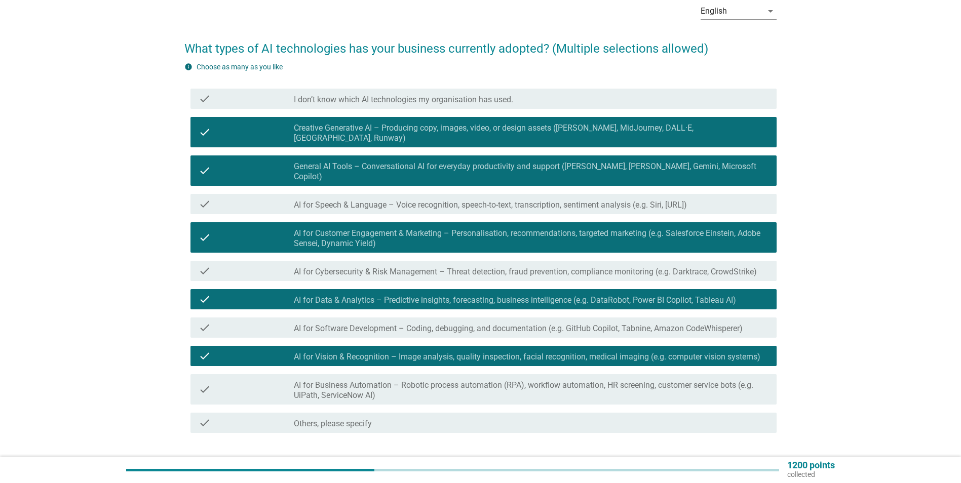
click at [567, 200] on label "AI for Speech & Language – Voice recognition, speech-to-text, transcription, se…" at bounding box center [490, 205] width 393 height 10
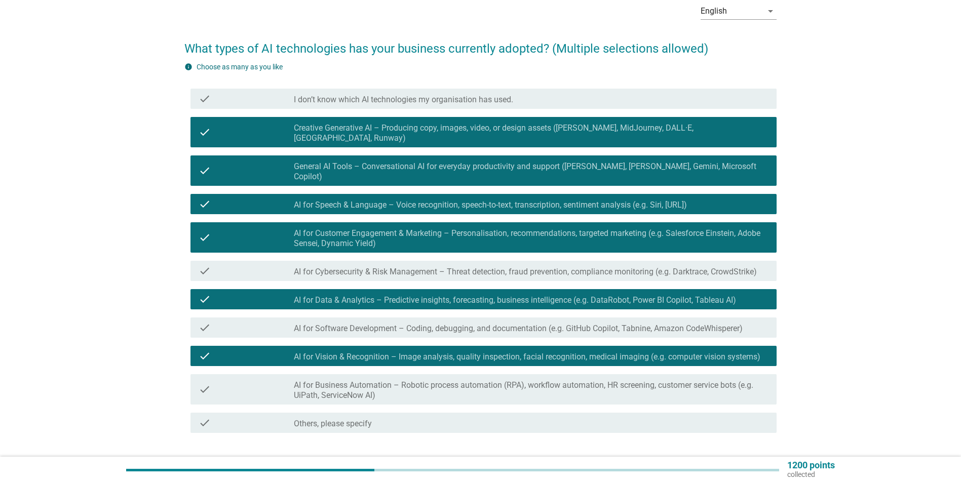
click at [735, 461] on button "Next" at bounding box center [750, 470] width 45 height 18
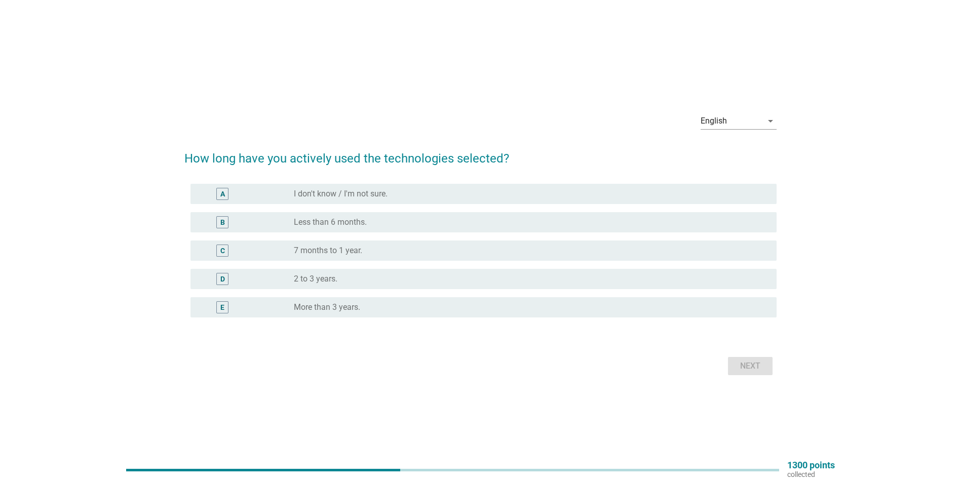
click at [334, 249] on label "7 months to 1 year." at bounding box center [328, 251] width 68 height 10
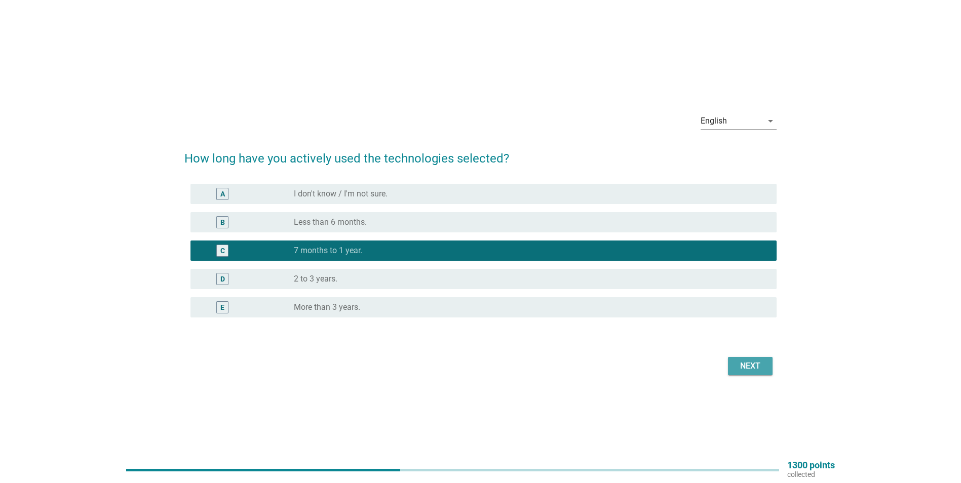
click at [764, 370] on div "Next" at bounding box center [750, 366] width 28 height 12
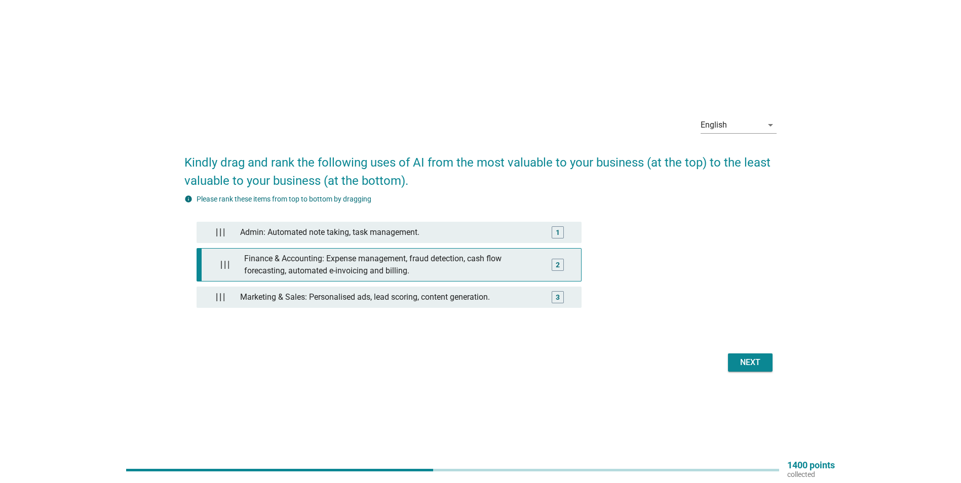
click at [361, 269] on div "Finance & Accounting: Expense management, fraud detection, cash flow forecastin…" at bounding box center [391, 265] width 303 height 32
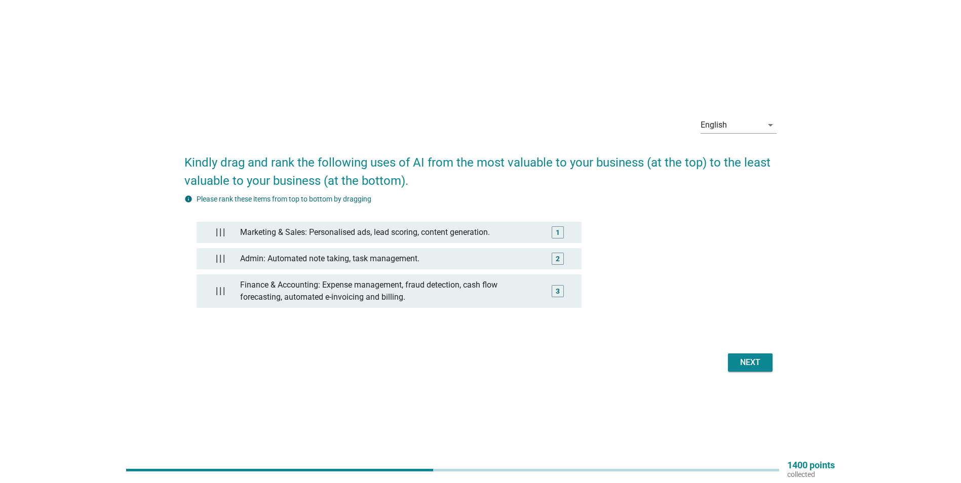
click at [739, 354] on button "Next" at bounding box center [750, 363] width 45 height 18
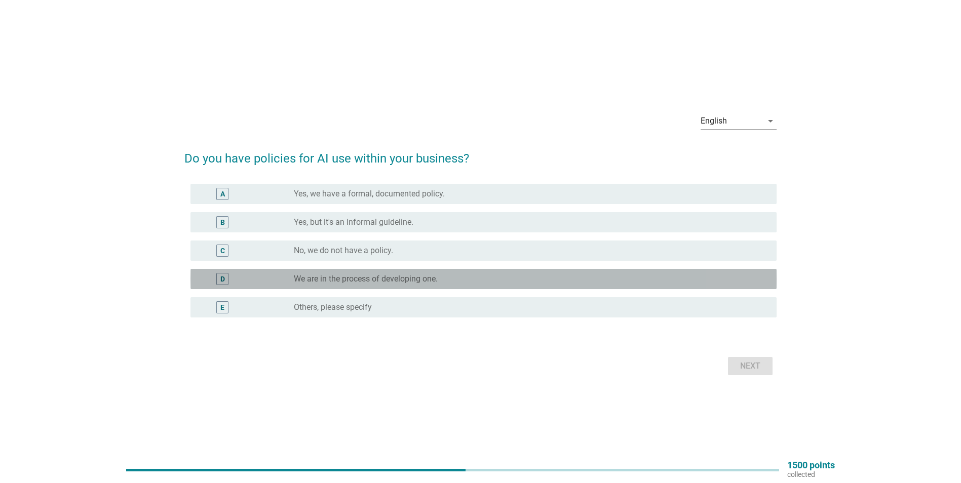
click at [391, 279] on label "We are in the process of developing one." at bounding box center [366, 279] width 144 height 10
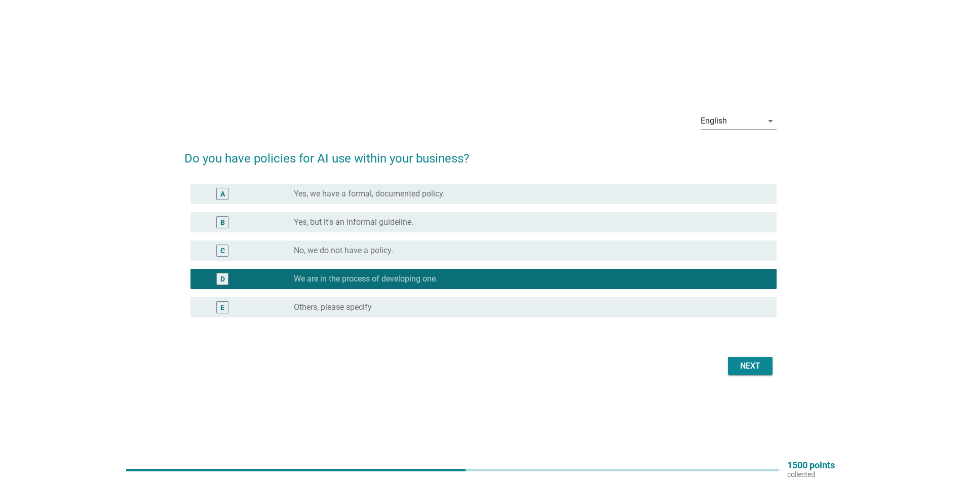
click at [742, 373] on button "Next" at bounding box center [750, 366] width 45 height 18
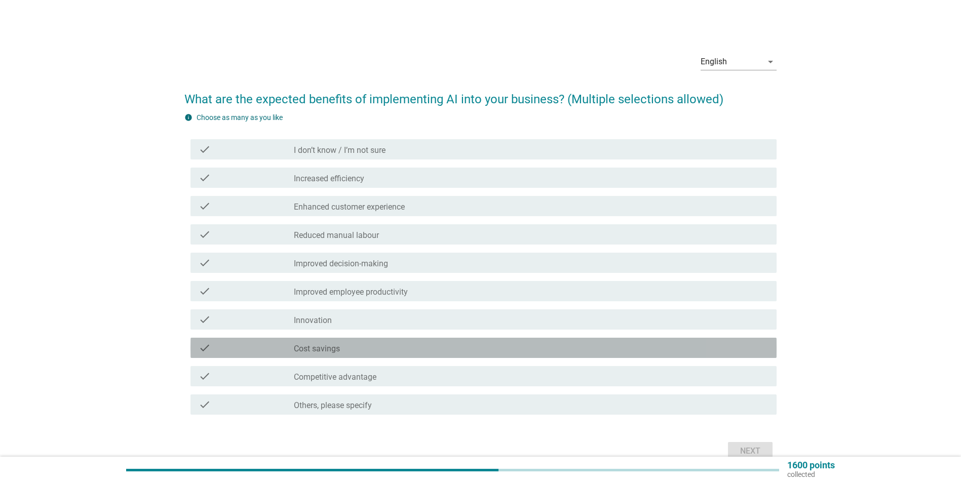
click at [328, 347] on label "Cost savings" at bounding box center [317, 349] width 46 height 10
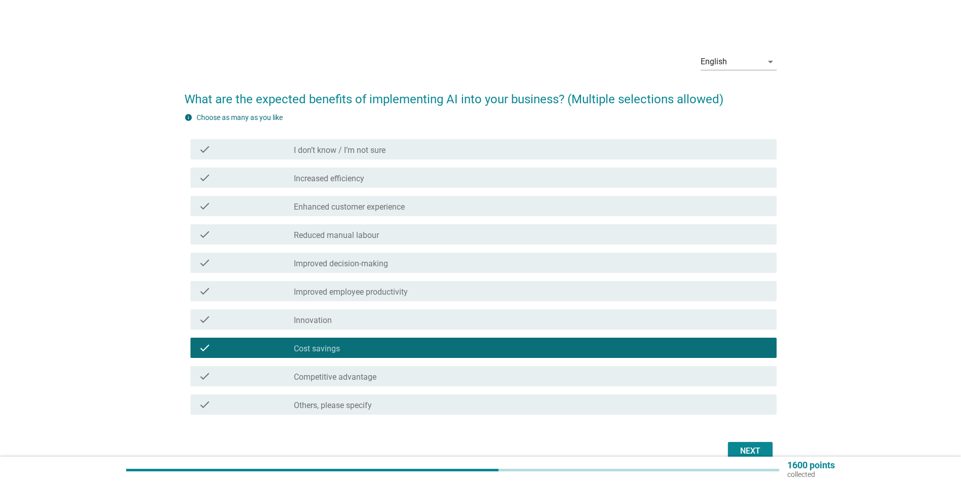
click at [369, 311] on div "check check_box_outline_blank Innovation" at bounding box center [484, 320] width 586 height 20
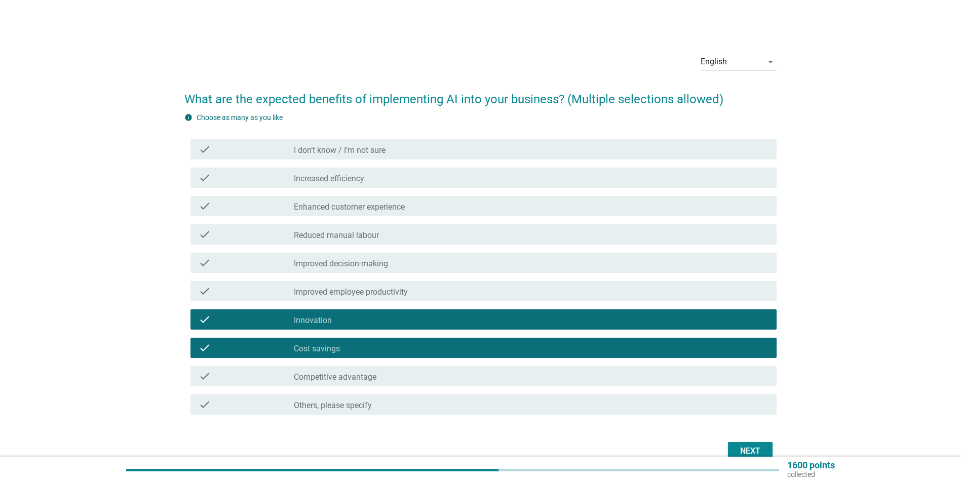
click at [385, 267] on label "Improved decision-making" at bounding box center [341, 264] width 94 height 10
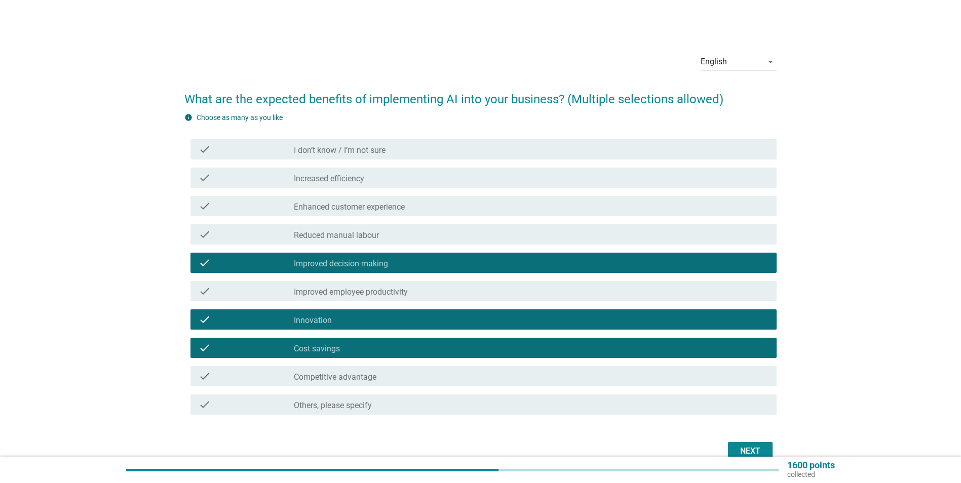
click at [398, 174] on div "check_box_outline_blank Increased efficiency" at bounding box center [531, 178] width 475 height 12
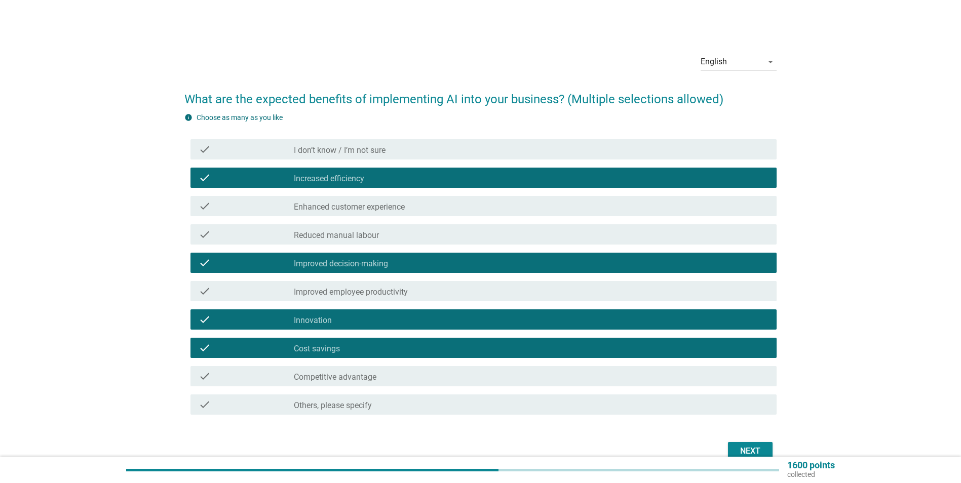
click at [756, 452] on div "Next" at bounding box center [750, 451] width 28 height 12
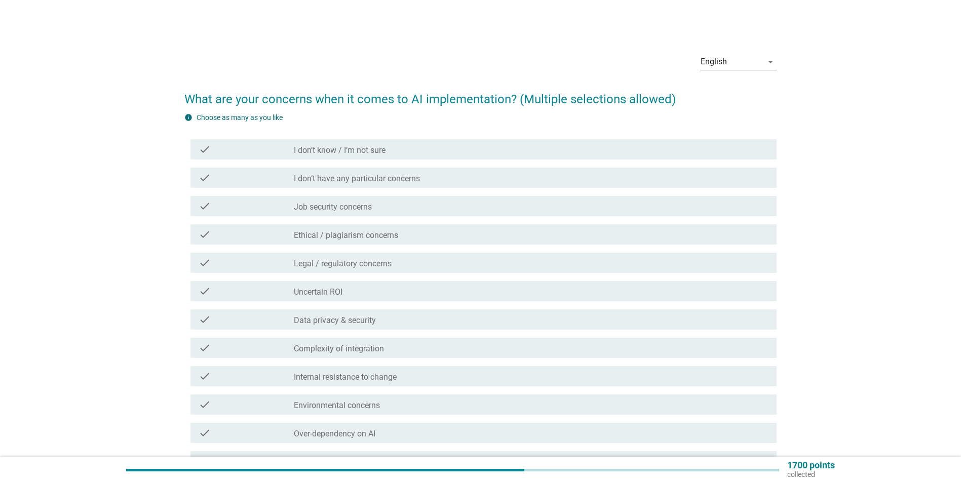
click at [437, 240] on div "check_box_outline_blank Ethical / plagiarism concerns" at bounding box center [531, 235] width 475 height 12
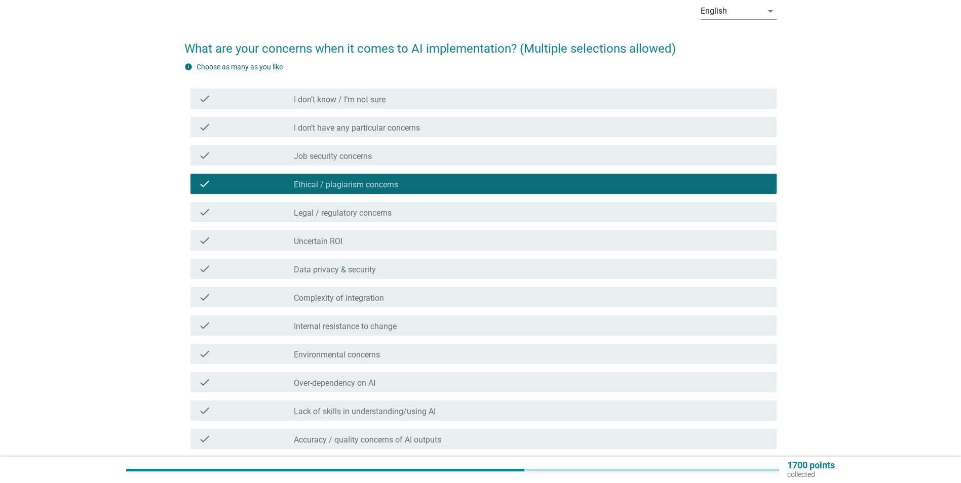
scroll to position [101, 0]
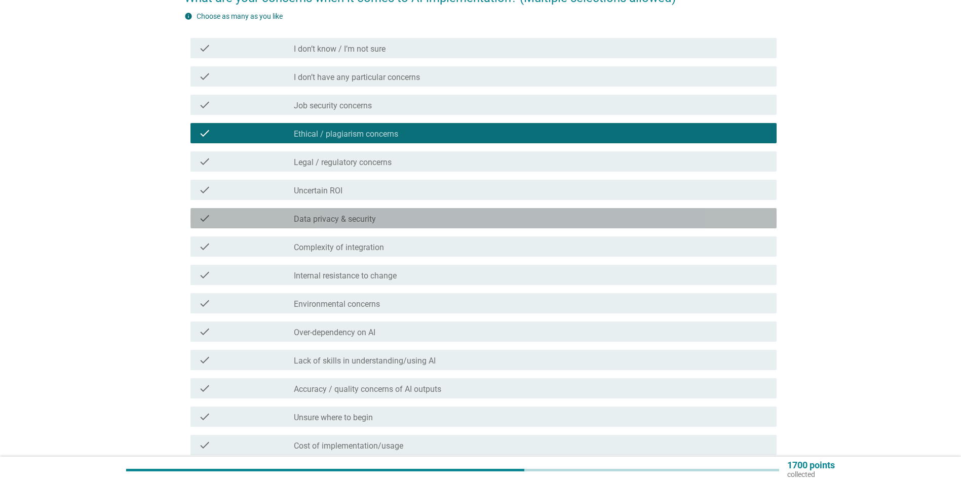
click at [428, 224] on div "check_box_outline_blank Data privacy & security" at bounding box center [531, 218] width 475 height 12
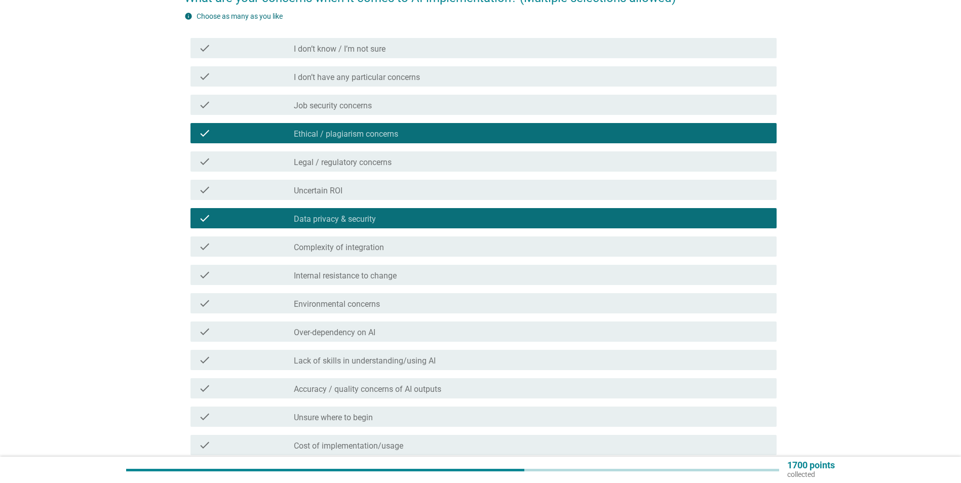
scroll to position [152, 0]
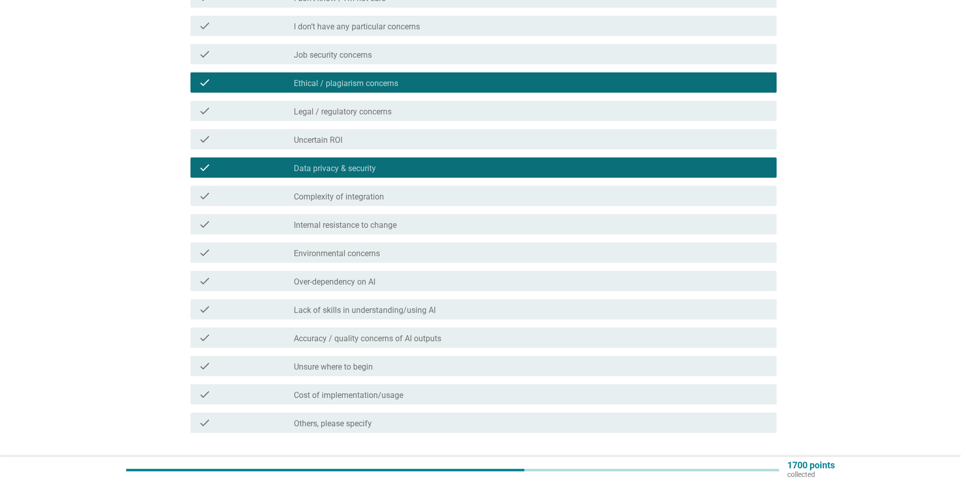
click at [386, 284] on div "check_box_outline_blank Over-dependency on AI" at bounding box center [531, 281] width 475 height 12
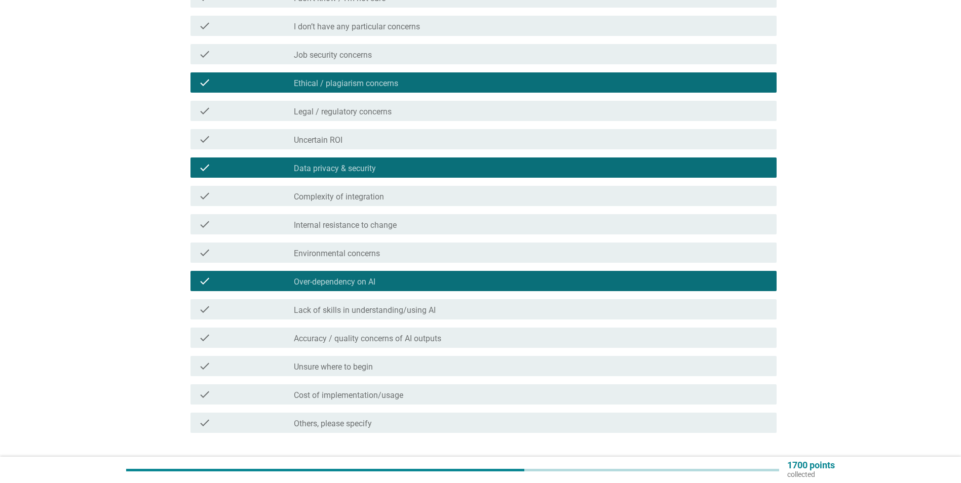
click at [424, 317] on div "check check_box_outline_blank Lack of skills in understanding/using AI" at bounding box center [484, 309] width 586 height 20
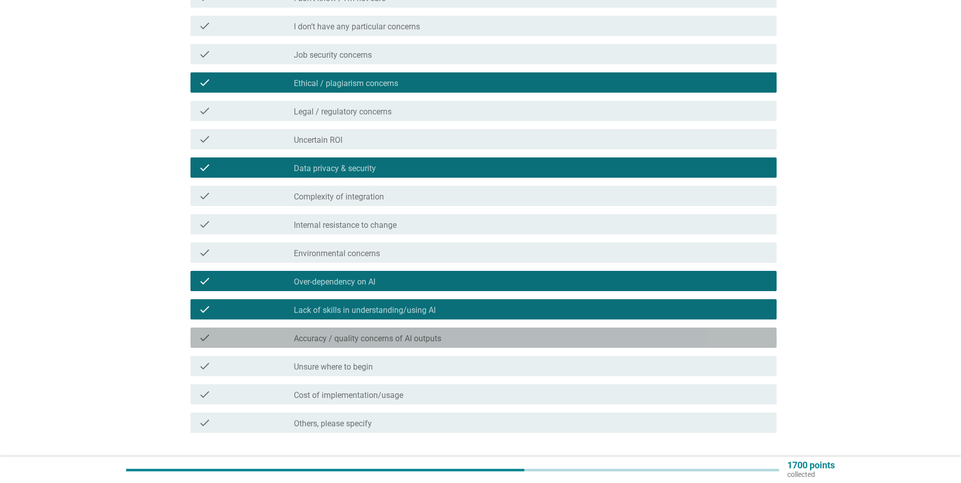
click at [449, 337] on div "check_box_outline_blank Accuracy / quality concerns of AI outputs" at bounding box center [531, 338] width 475 height 12
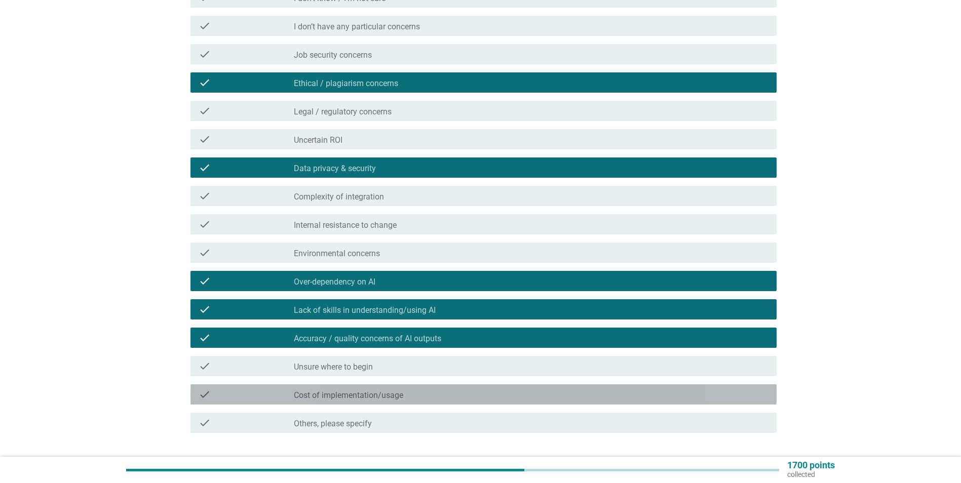
click at [389, 396] on label "Cost of implementation/usage" at bounding box center [348, 396] width 109 height 10
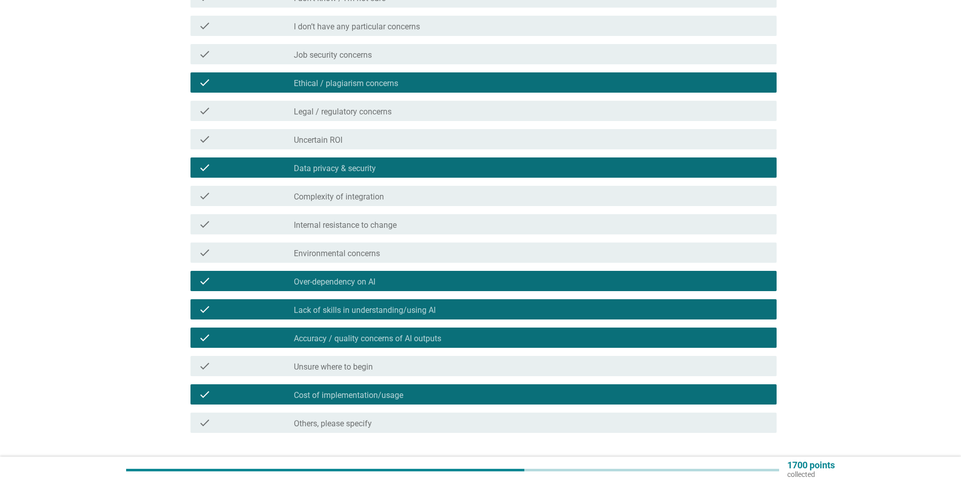
scroll to position [222, 0]
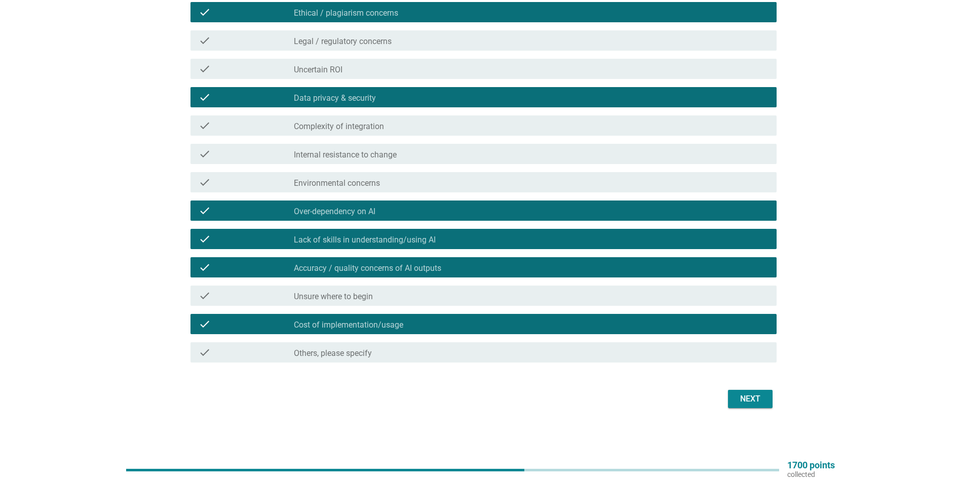
click at [755, 397] on div "Next" at bounding box center [750, 399] width 28 height 12
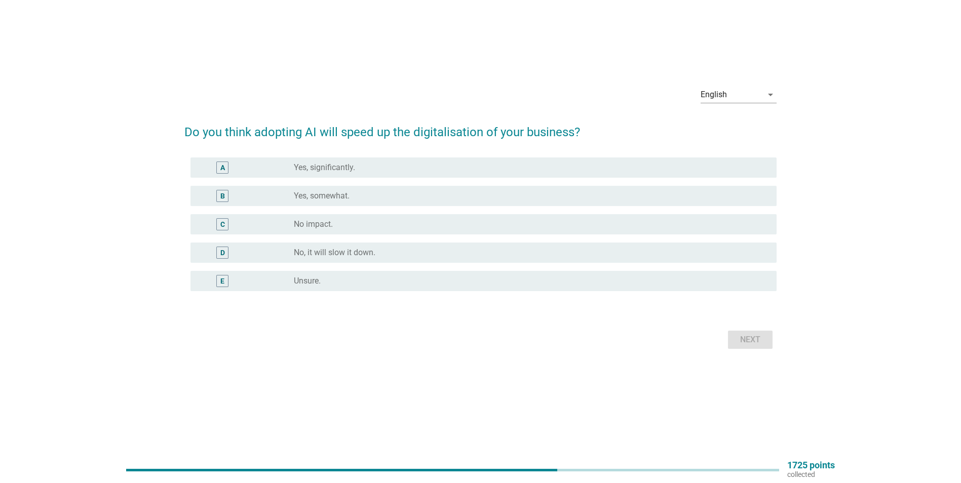
scroll to position [0, 0]
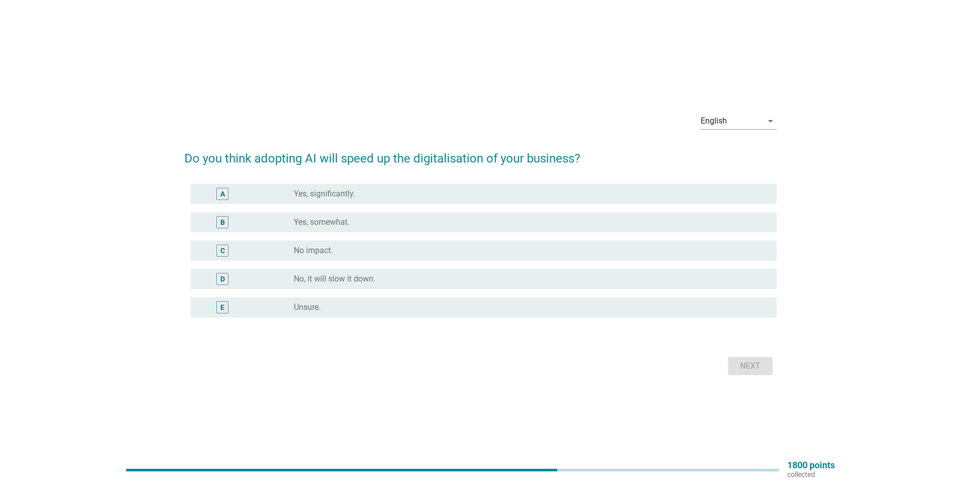
click at [364, 190] on div "radio_button_unchecked Yes, significantly." at bounding box center [527, 194] width 467 height 10
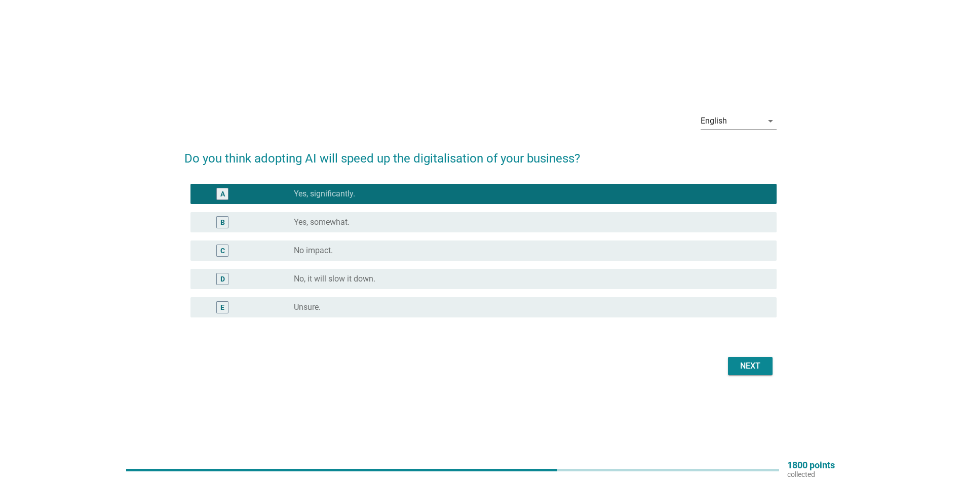
click at [763, 374] on button "Next" at bounding box center [750, 366] width 45 height 18
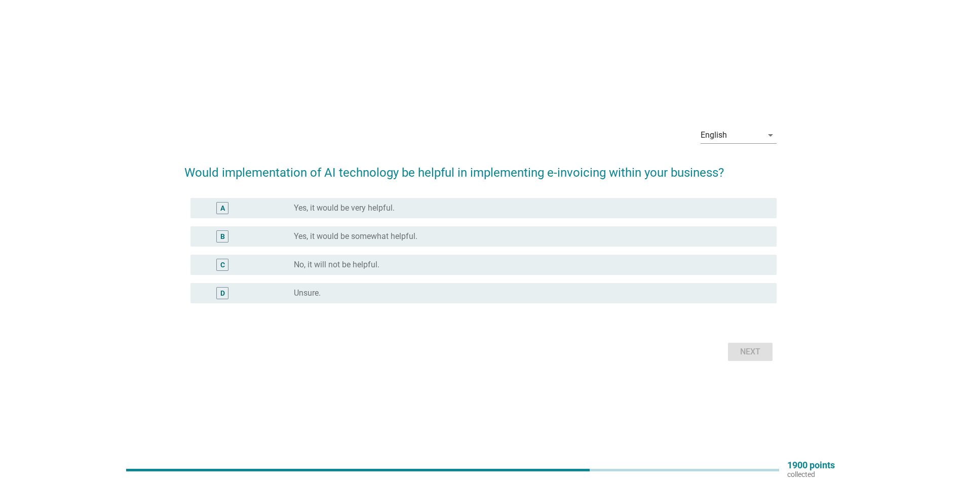
click at [345, 210] on label "Yes, it would be very helpful." at bounding box center [344, 208] width 101 height 10
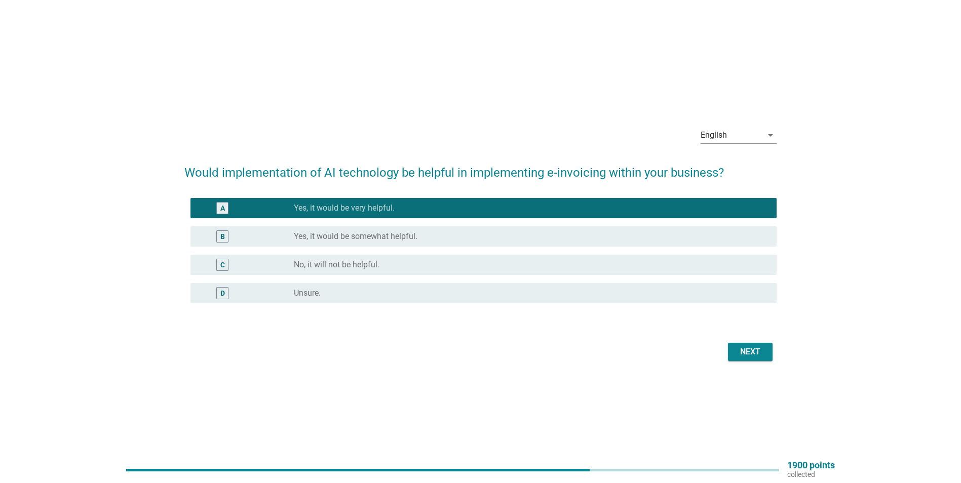
click at [746, 355] on div "Next" at bounding box center [750, 352] width 28 height 12
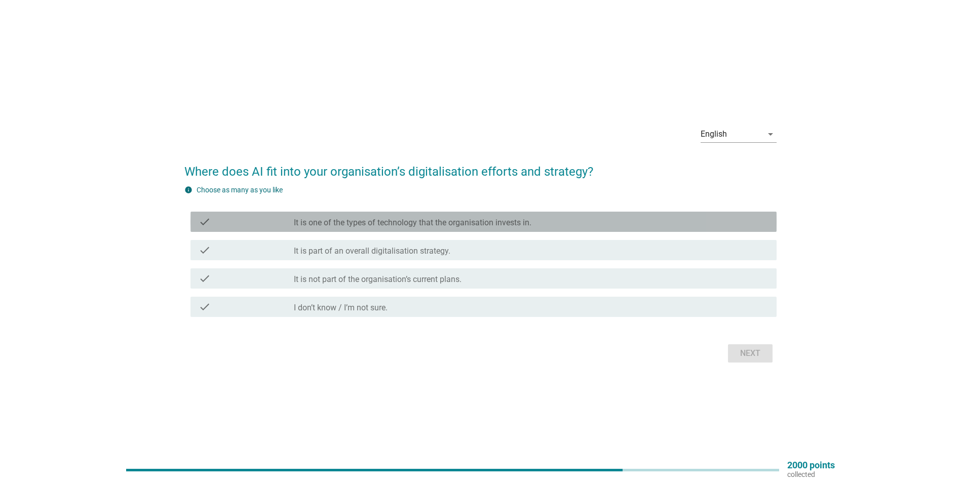
click at [379, 223] on label "It is one of the types of technology that the organisation invests in." at bounding box center [413, 223] width 238 height 10
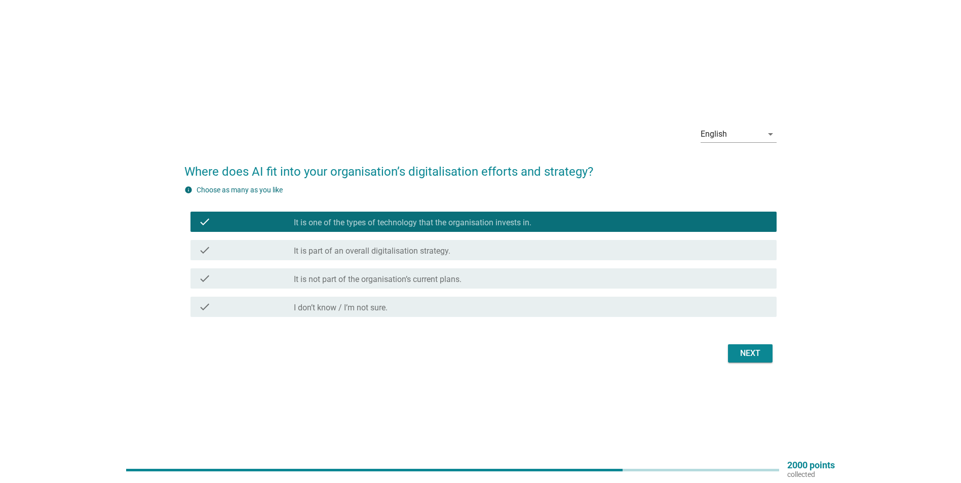
click at [742, 348] on div "Next" at bounding box center [750, 354] width 28 height 12
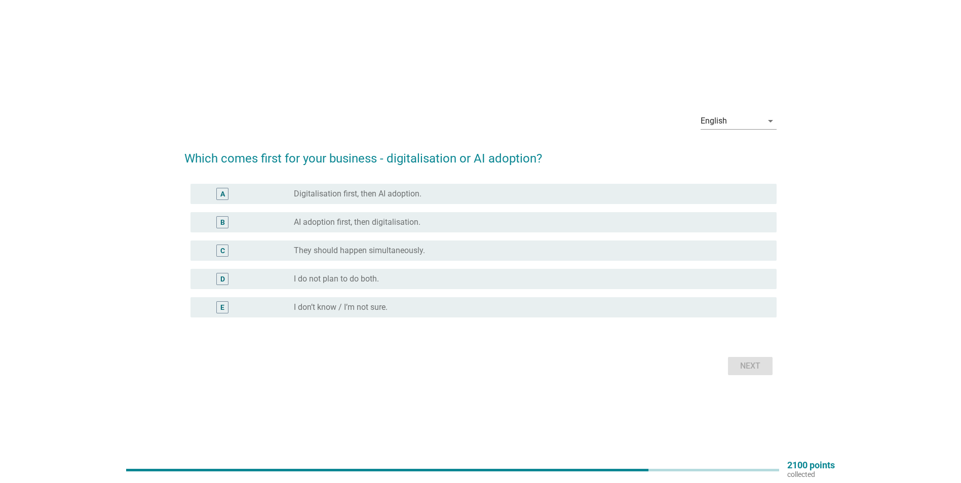
click at [367, 191] on label "Digitalisation first, then AI adoption." at bounding box center [358, 194] width 128 height 10
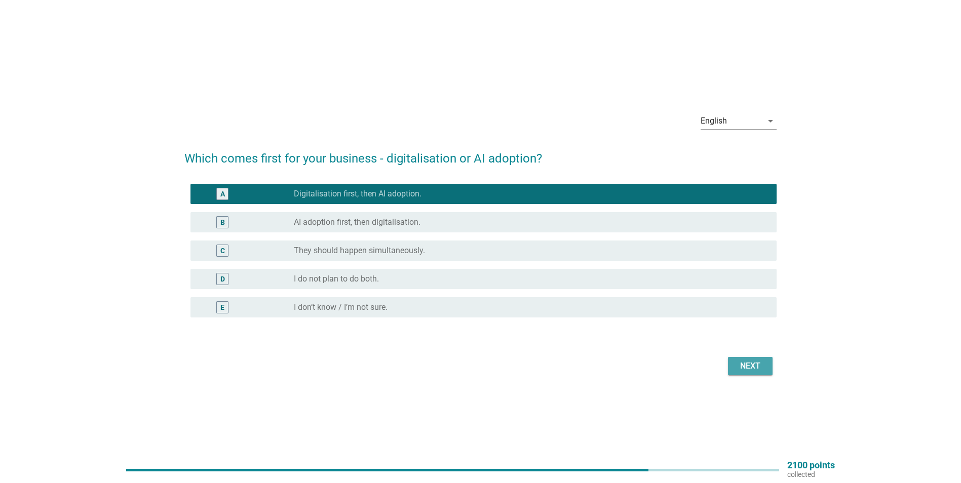
click at [746, 368] on div "Next" at bounding box center [750, 366] width 28 height 12
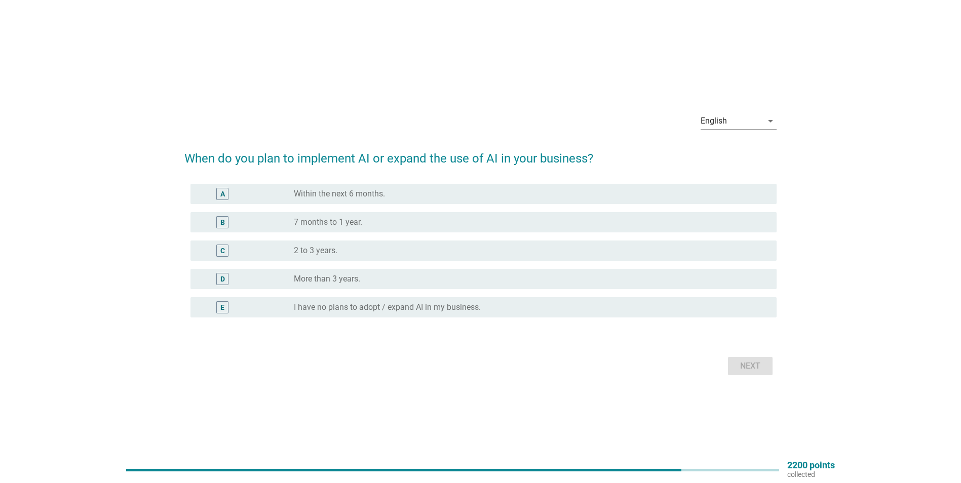
click at [315, 245] on div "radio_button_unchecked 2 to 3 years." at bounding box center [531, 251] width 475 height 12
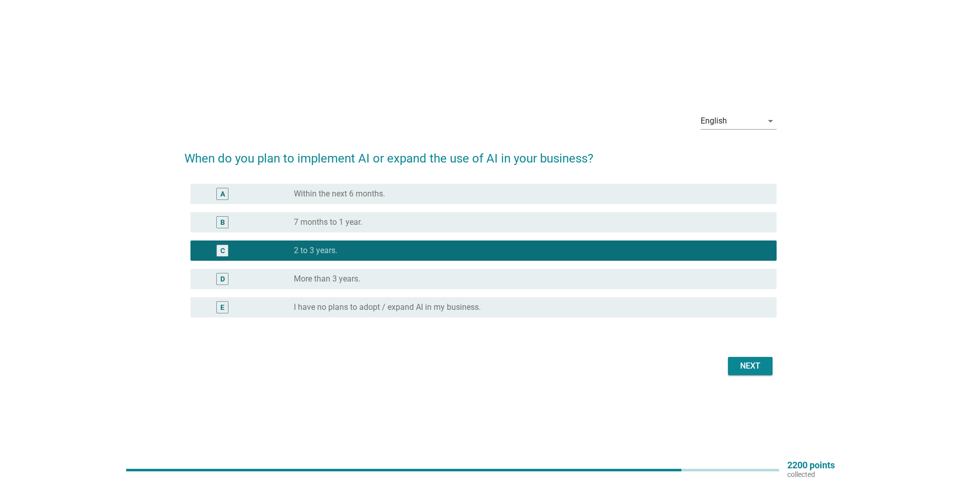
click at [760, 363] on div "Next" at bounding box center [750, 366] width 28 height 12
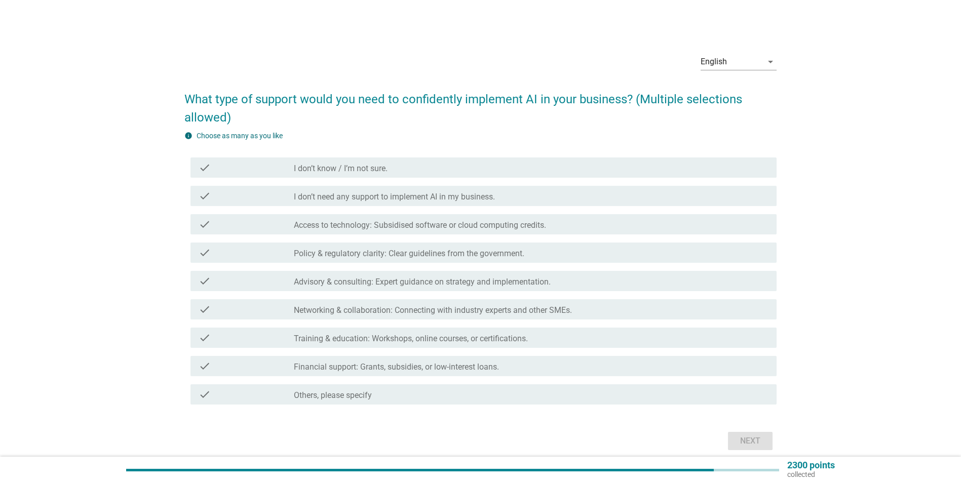
click at [406, 370] on label "Financial support: Grants, subsidies, or low-interest loans." at bounding box center [396, 367] width 205 height 10
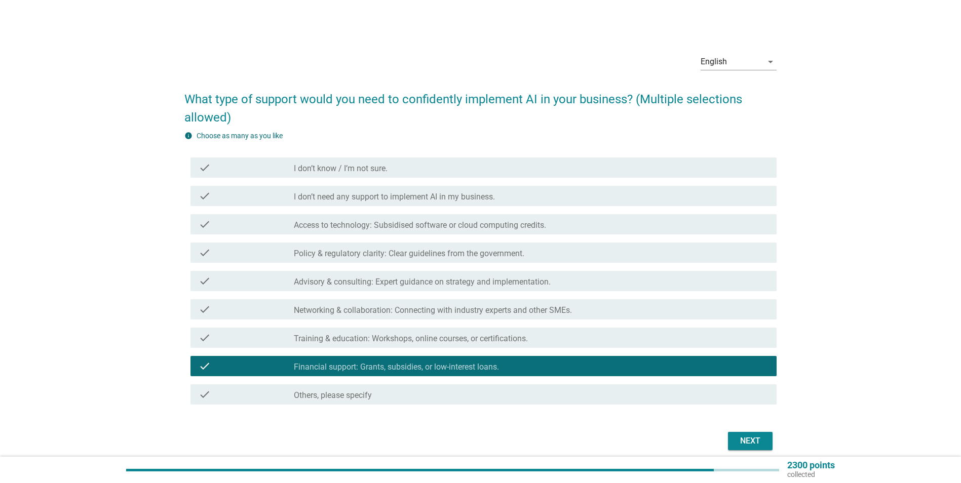
click at [385, 330] on div "check check_box_outline_blank Training & education: Workshops, online courses, …" at bounding box center [484, 338] width 586 height 20
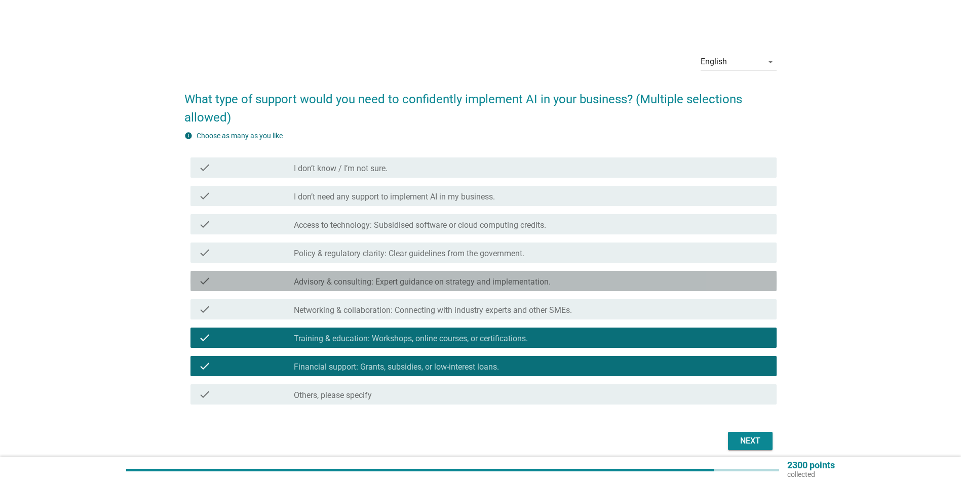
click at [422, 283] on label "Advisory & consulting: Expert guidance on strategy and implementation." at bounding box center [422, 282] width 257 height 10
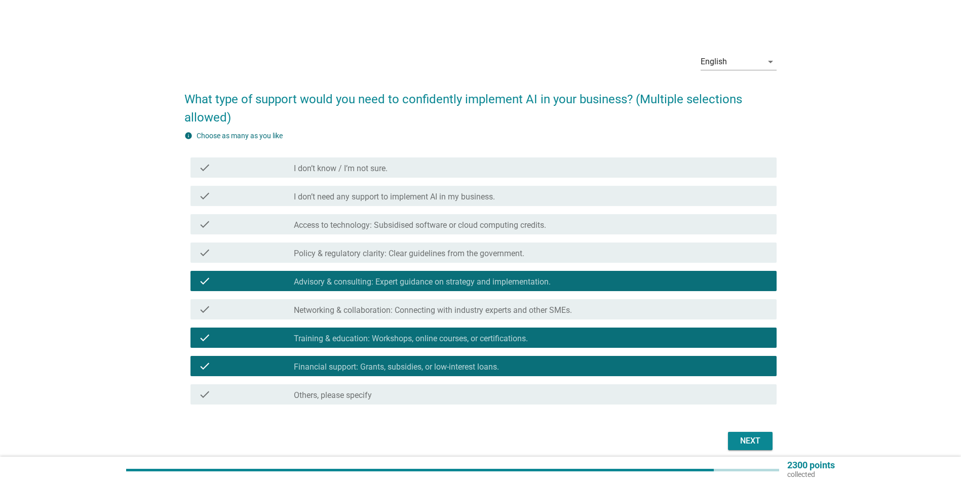
click at [428, 252] on label "Policy & regulatory clarity: Clear guidelines from the government." at bounding box center [409, 254] width 231 height 10
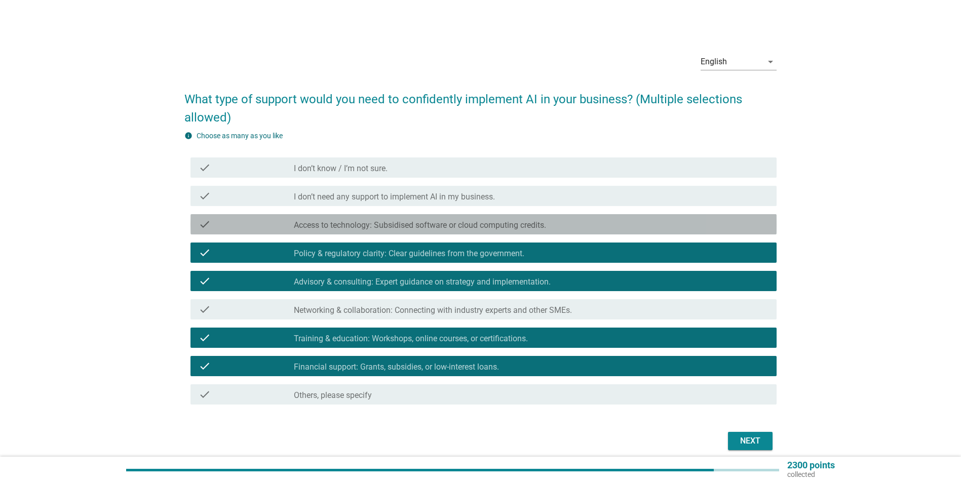
click at [415, 225] on label "Access to technology: Subsidised software or cloud computing credits." at bounding box center [420, 225] width 252 height 10
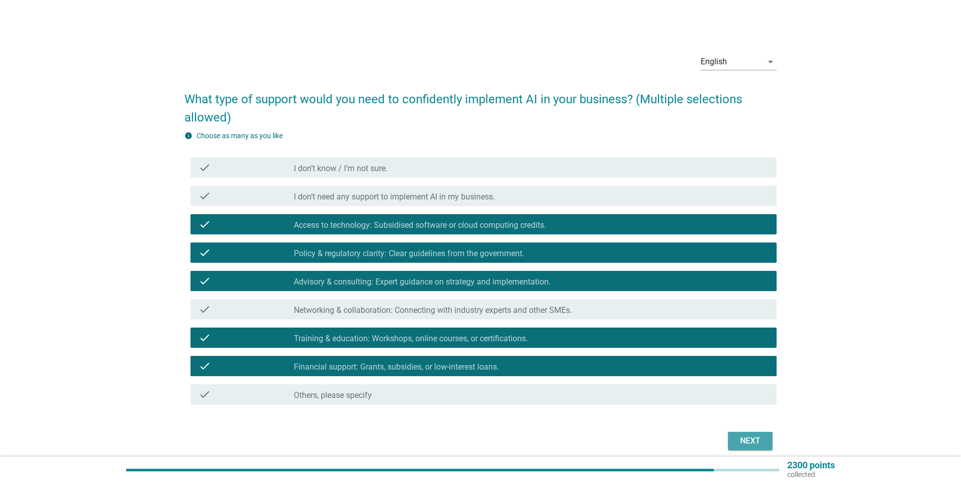
click at [757, 437] on div "Next" at bounding box center [750, 441] width 28 height 12
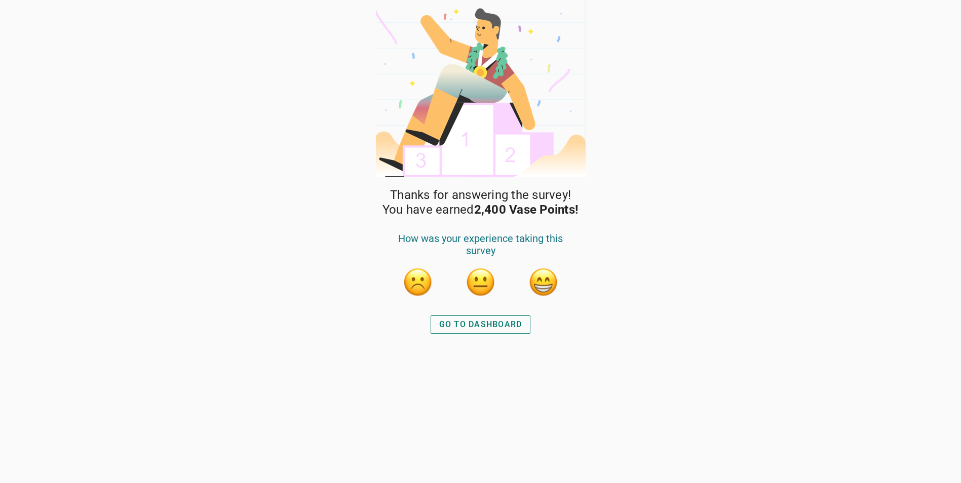
click at [487, 322] on div "GO TO DASHBOARD" at bounding box center [480, 325] width 83 height 12
